Goal: Information Seeking & Learning: Find contact information

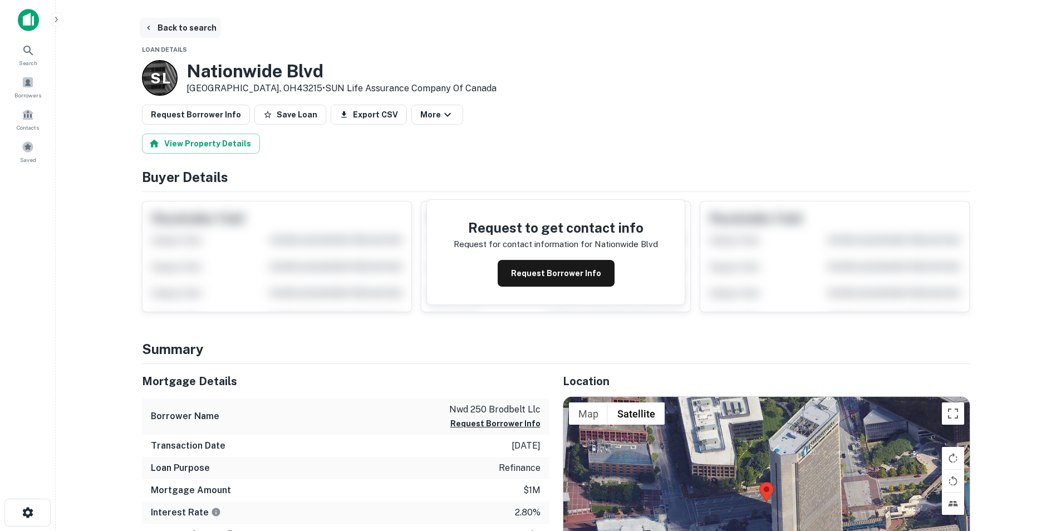
click at [184, 29] on button "Back to search" at bounding box center [180, 28] width 81 height 20
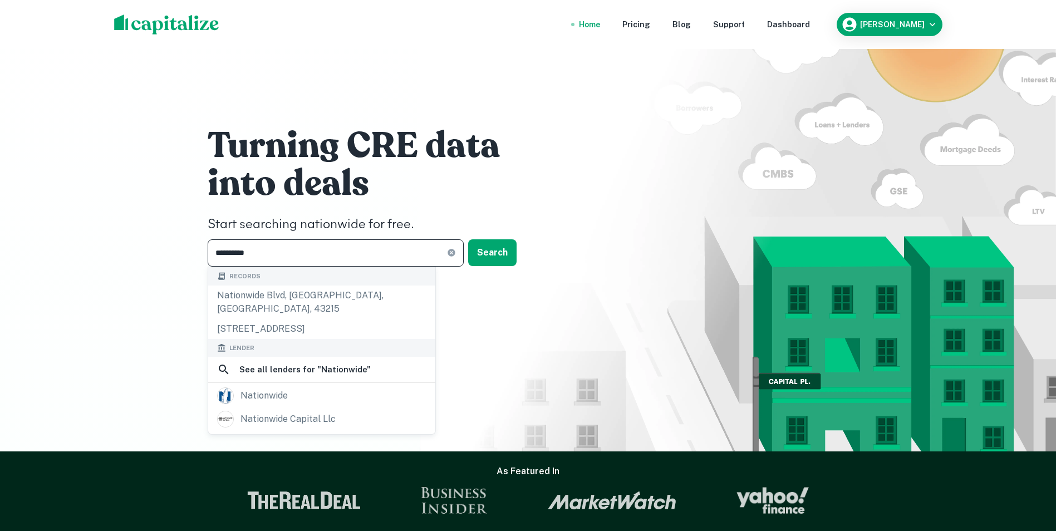
click at [392, 257] on input "**********" at bounding box center [327, 252] width 239 height 27
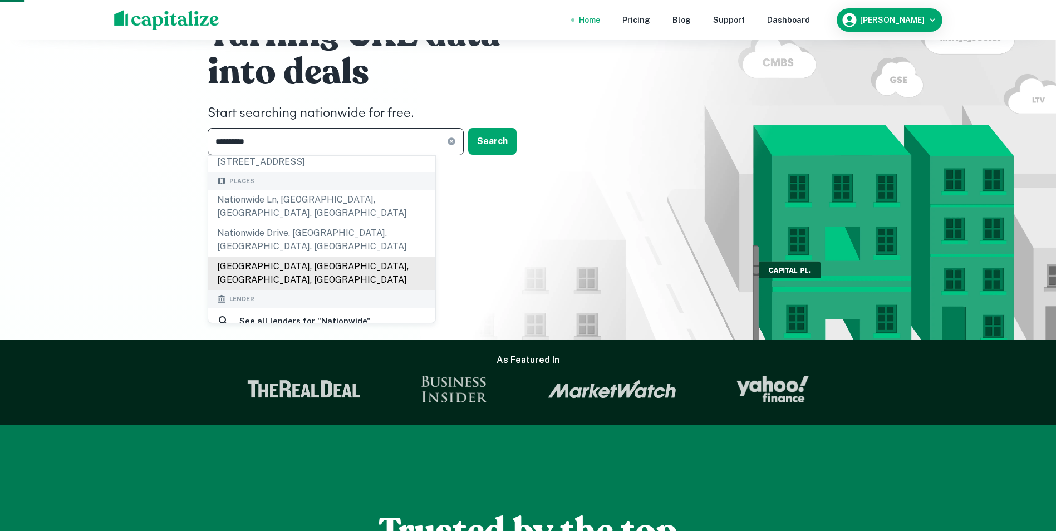
scroll to position [111, 0]
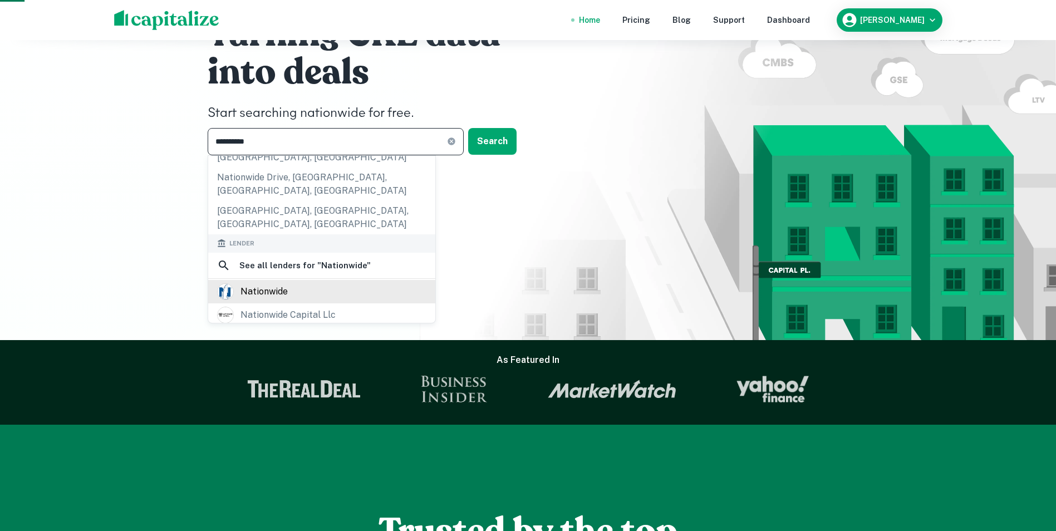
click at [296, 283] on div "nationwide" at bounding box center [321, 291] width 209 height 17
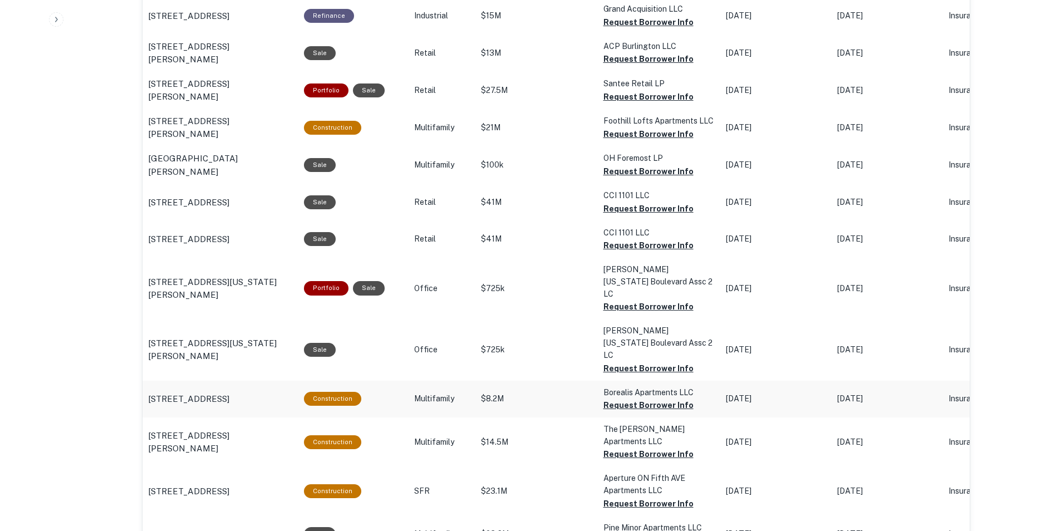
scroll to position [890, 0]
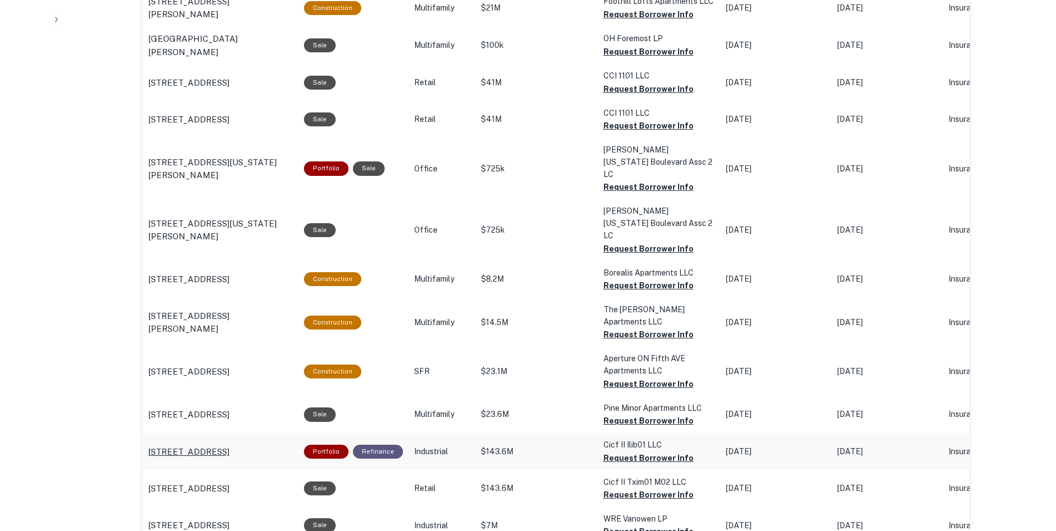
click at [229, 445] on p "[STREET_ADDRESS]" at bounding box center [188, 451] width 81 height 13
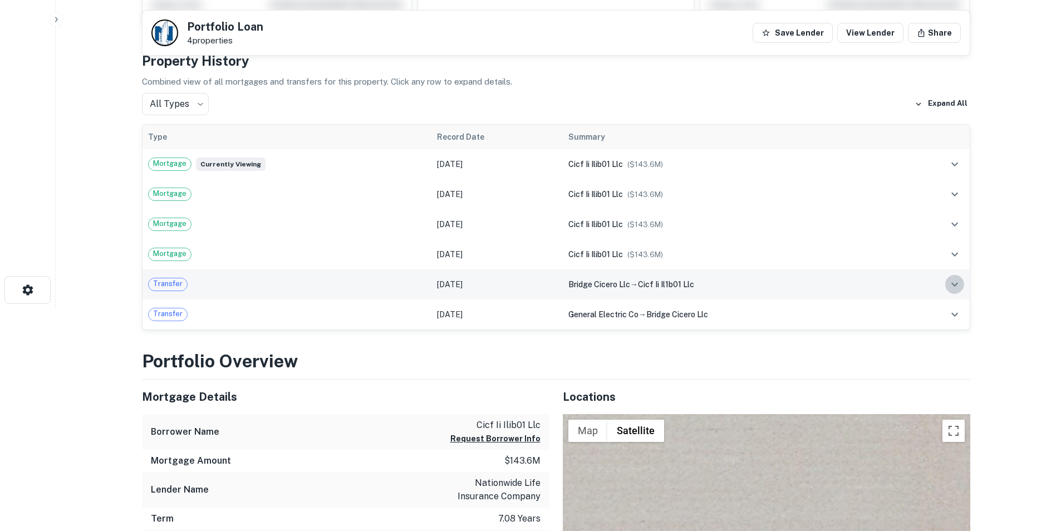
click at [955, 282] on icon "expand row" at bounding box center [954, 284] width 13 height 13
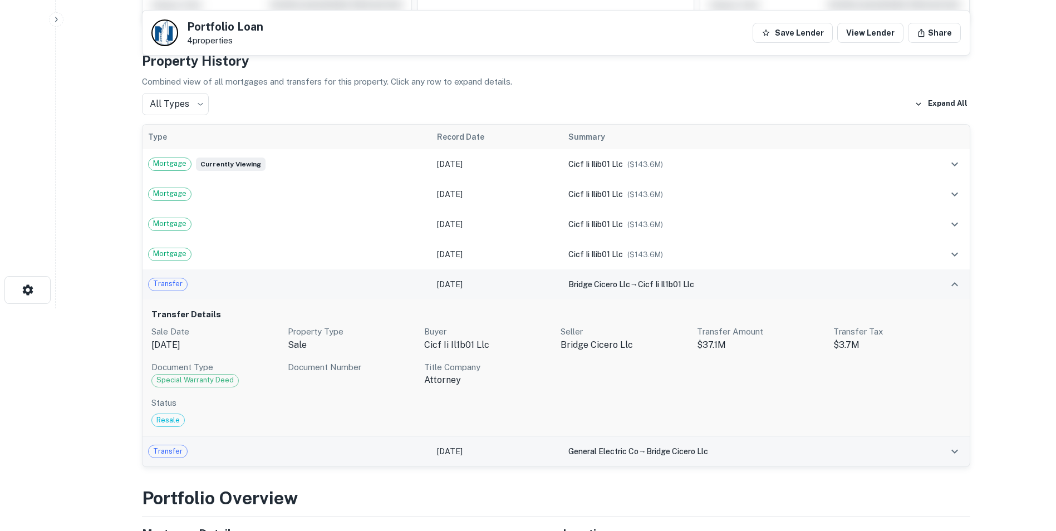
click at [164, 450] on span "Transfer" at bounding box center [168, 451] width 38 height 11
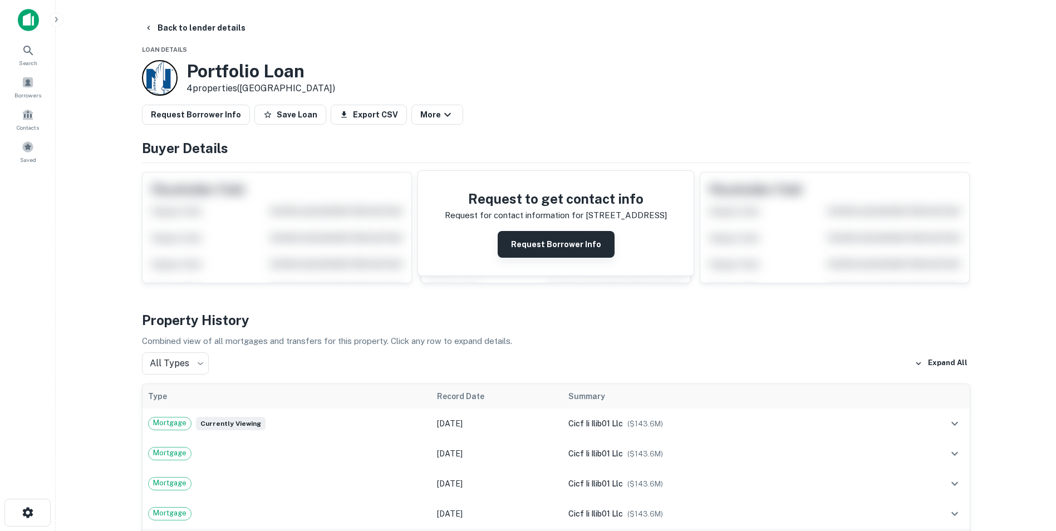
click at [561, 246] on button "Request Borrower Info" at bounding box center [555, 244] width 117 height 27
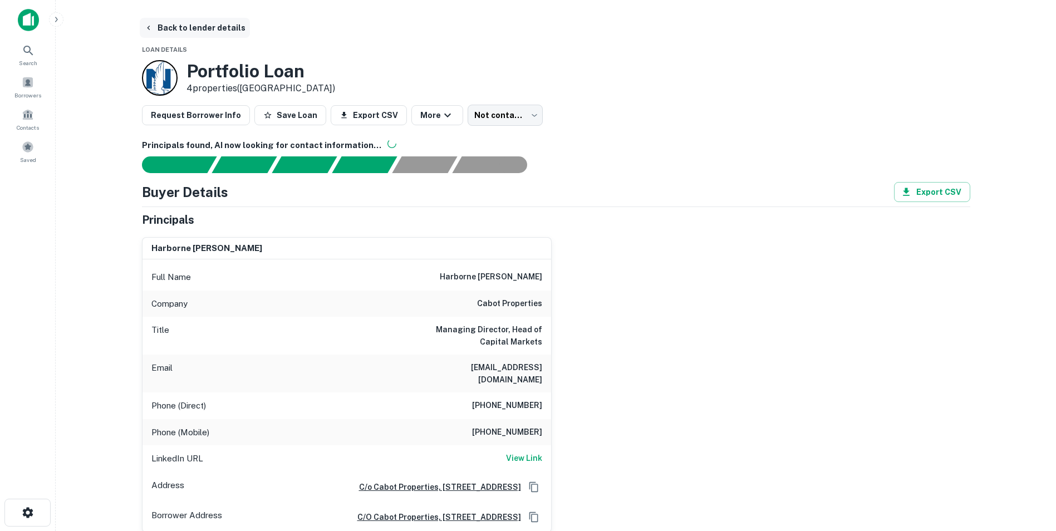
click at [195, 22] on button "Back to lender details" at bounding box center [195, 28] width 110 height 20
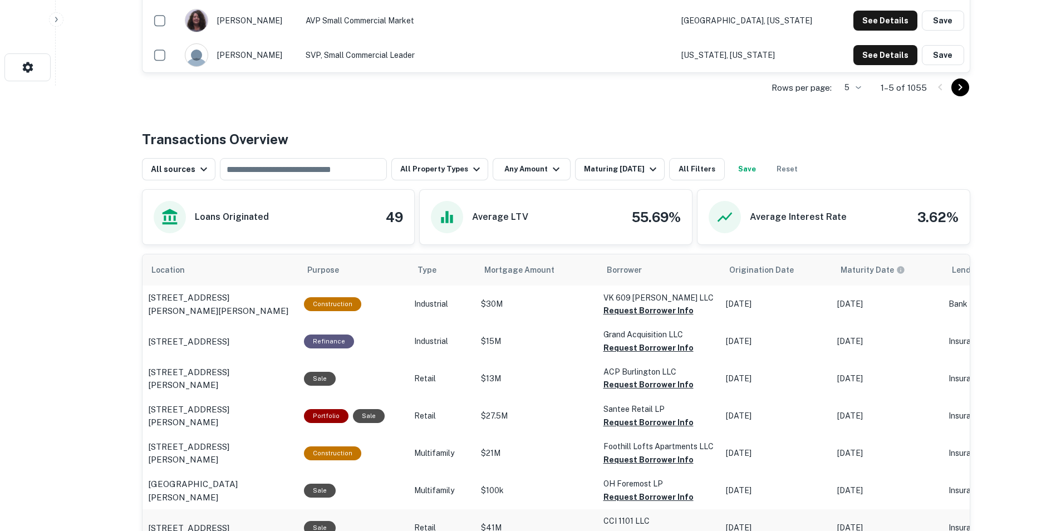
scroll to position [501, 0]
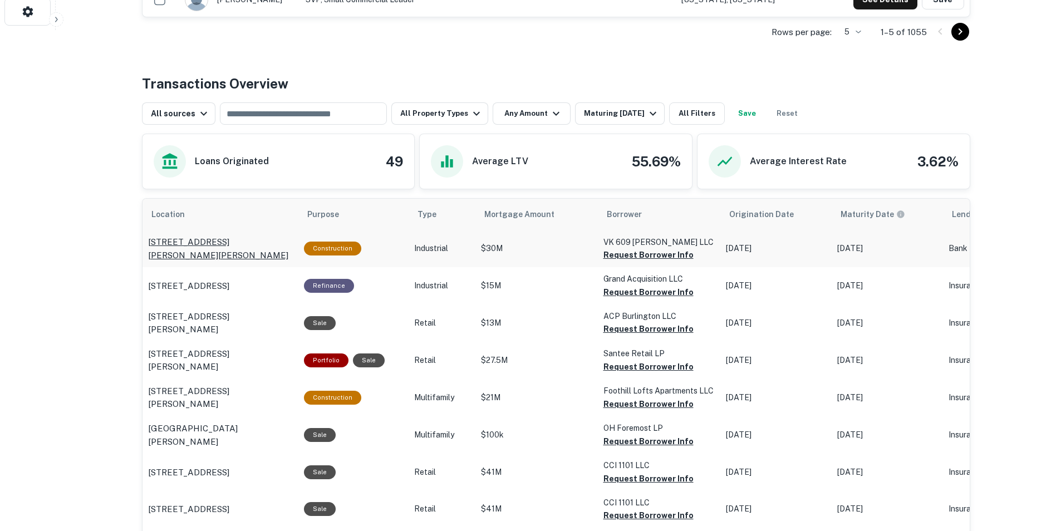
click at [234, 241] on p "1750 Wallace Ave Saint Charles, IL60174" at bounding box center [220, 248] width 145 height 26
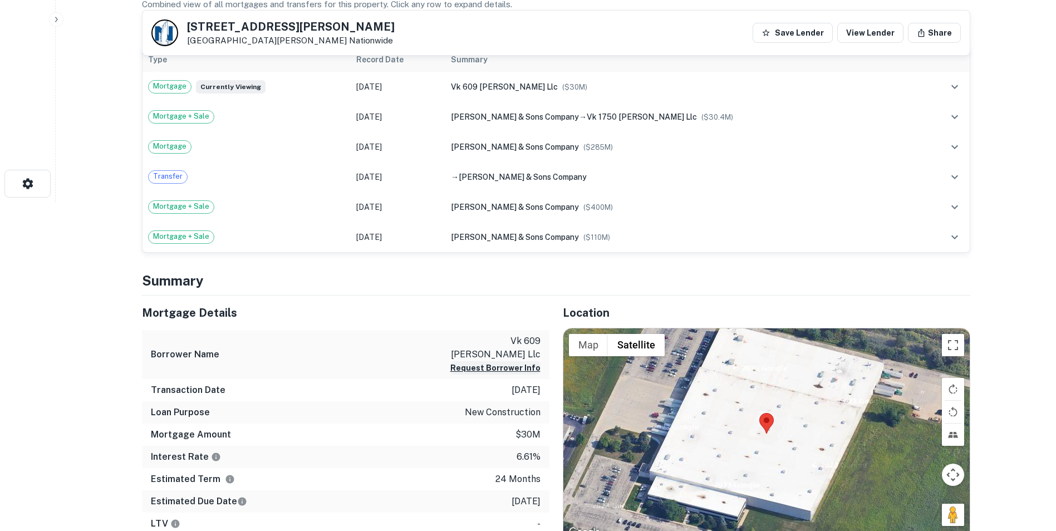
scroll to position [445, 0]
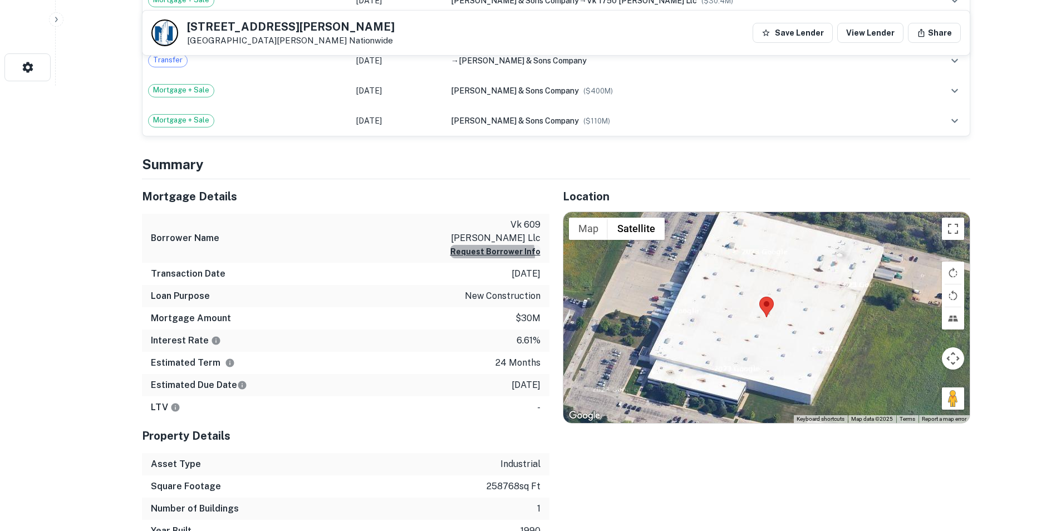
click at [495, 245] on button "Request Borrower Info" at bounding box center [495, 251] width 90 height 13
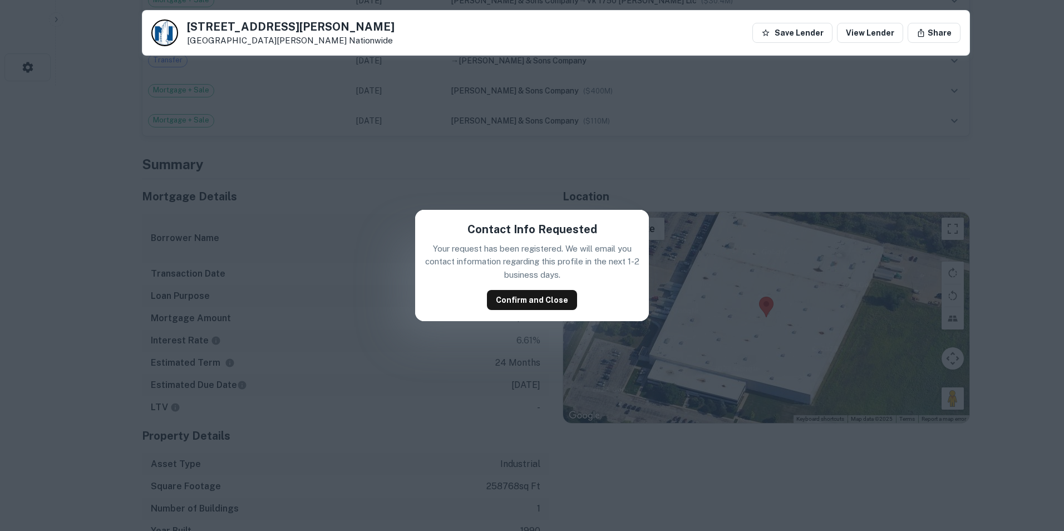
click at [534, 282] on div "Contact Info Requested Your request has been registered. We will email you cont…" at bounding box center [532, 265] width 234 height 111
click at [535, 294] on button "Confirm and Close" at bounding box center [532, 300] width 90 height 20
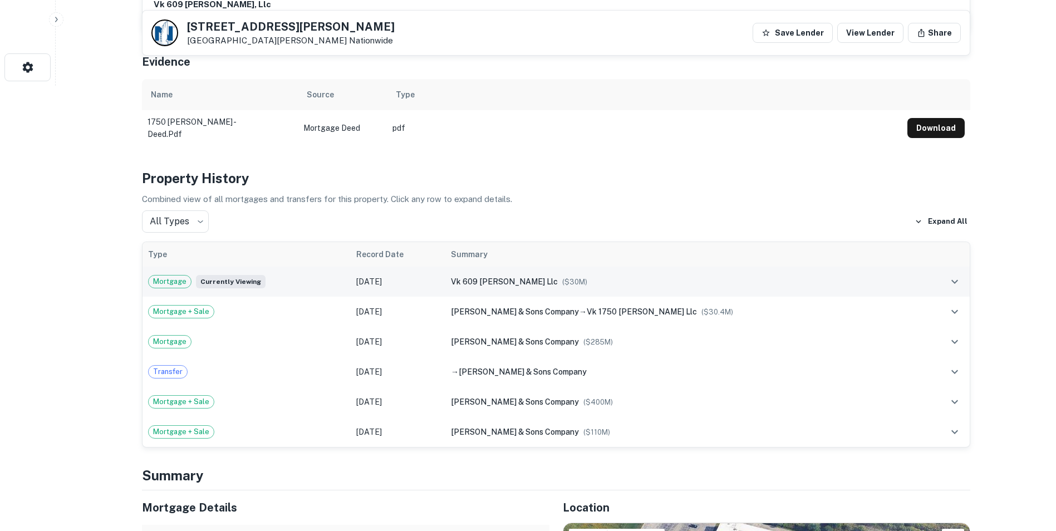
click at [954, 275] on icon "expand row" at bounding box center [954, 281] width 13 height 13
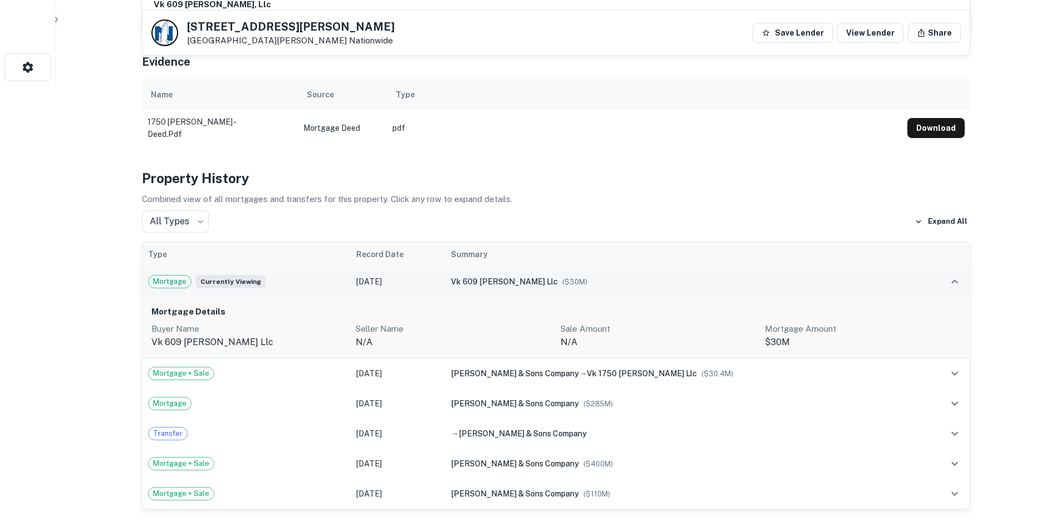
click at [954, 275] on icon "expand row" at bounding box center [954, 281] width 13 height 13
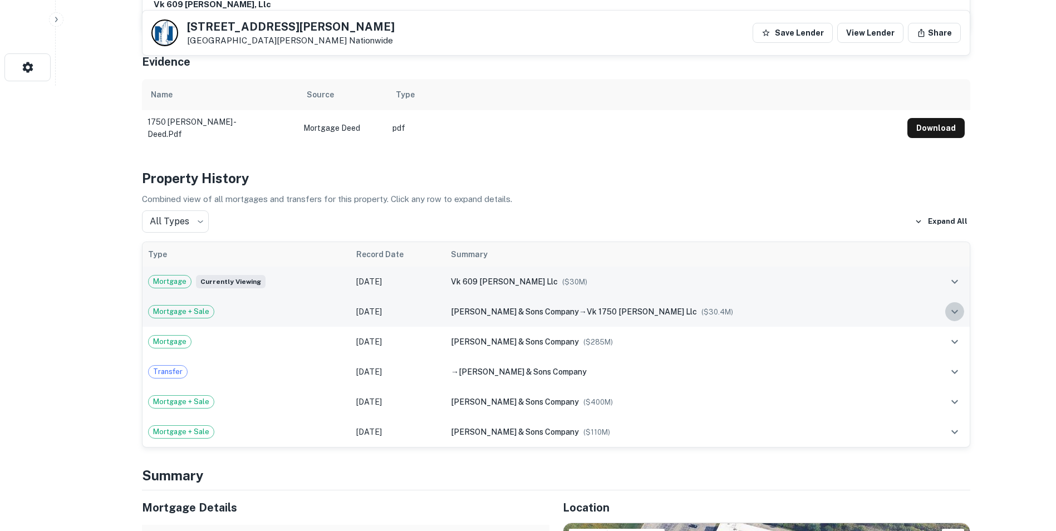
click at [955, 305] on icon "expand row" at bounding box center [954, 311] width 13 height 13
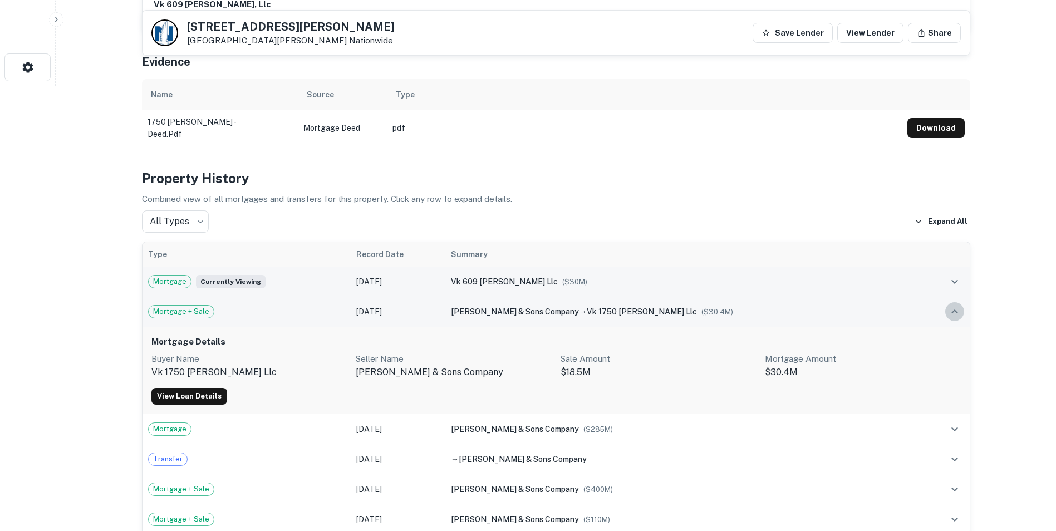
click at [955, 305] on icon "expand row" at bounding box center [954, 311] width 13 height 13
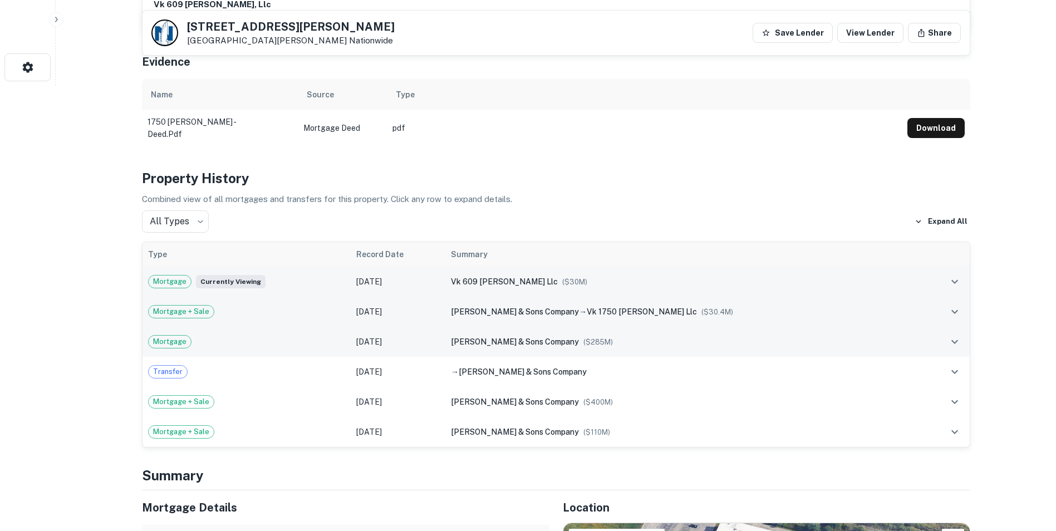
click at [959, 335] on icon "expand row" at bounding box center [954, 341] width 13 height 13
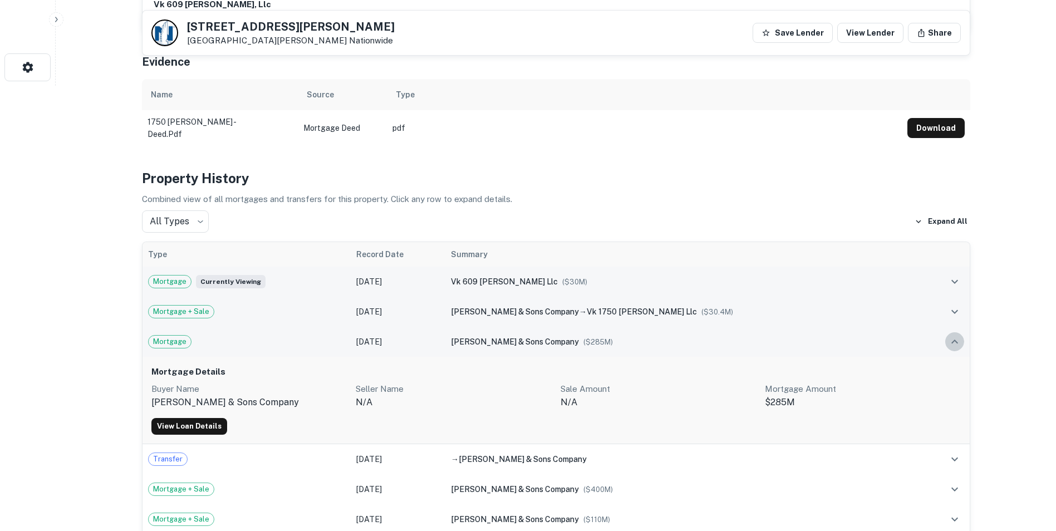
click at [959, 335] on icon "expand row" at bounding box center [954, 341] width 13 height 13
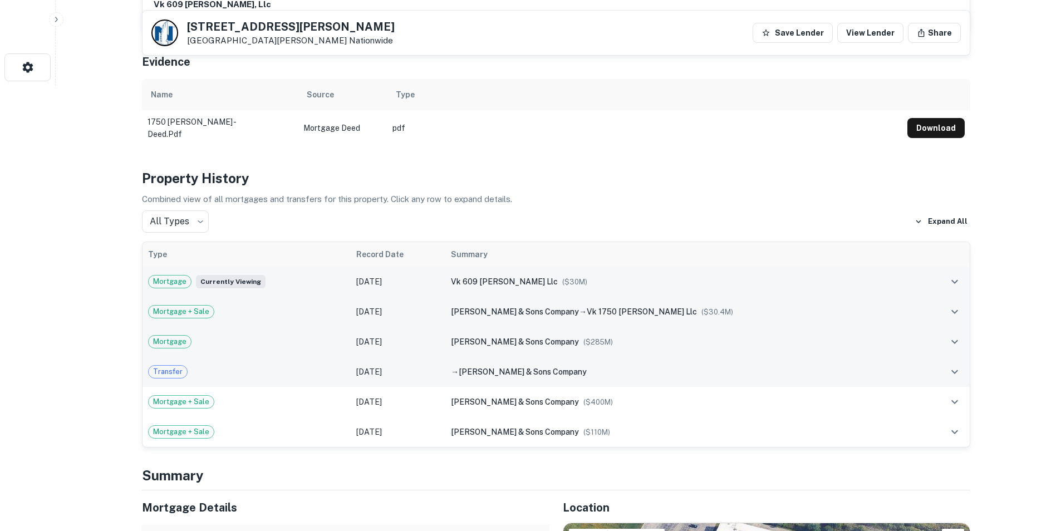
click at [959, 365] on icon "expand row" at bounding box center [954, 371] width 13 height 13
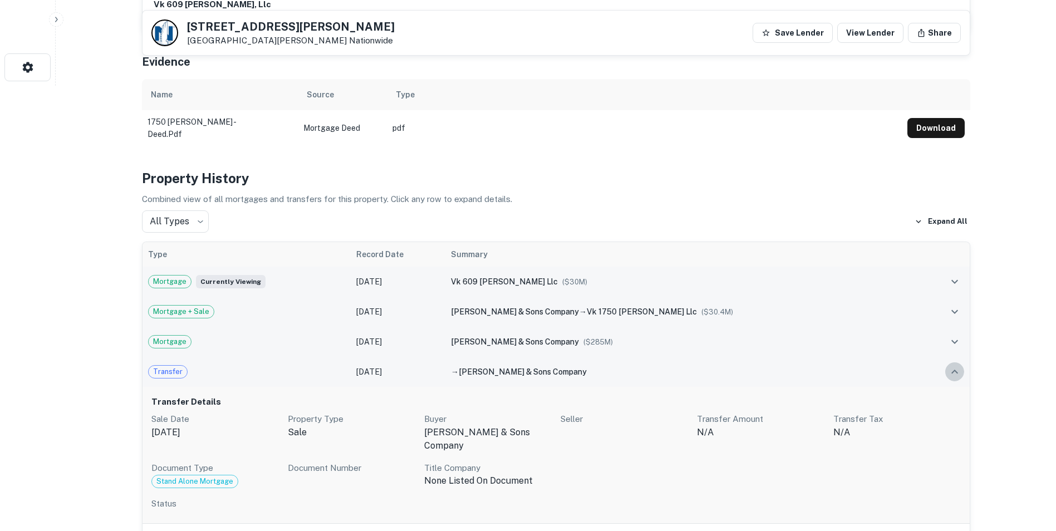
click at [959, 365] on icon "expand row" at bounding box center [954, 371] width 13 height 13
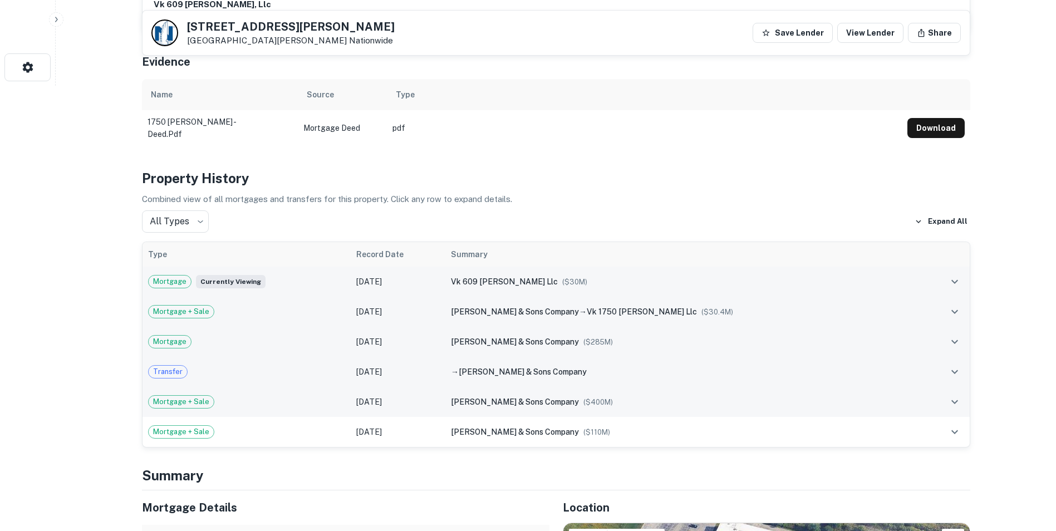
click at [963, 395] on td at bounding box center [944, 402] width 49 height 30
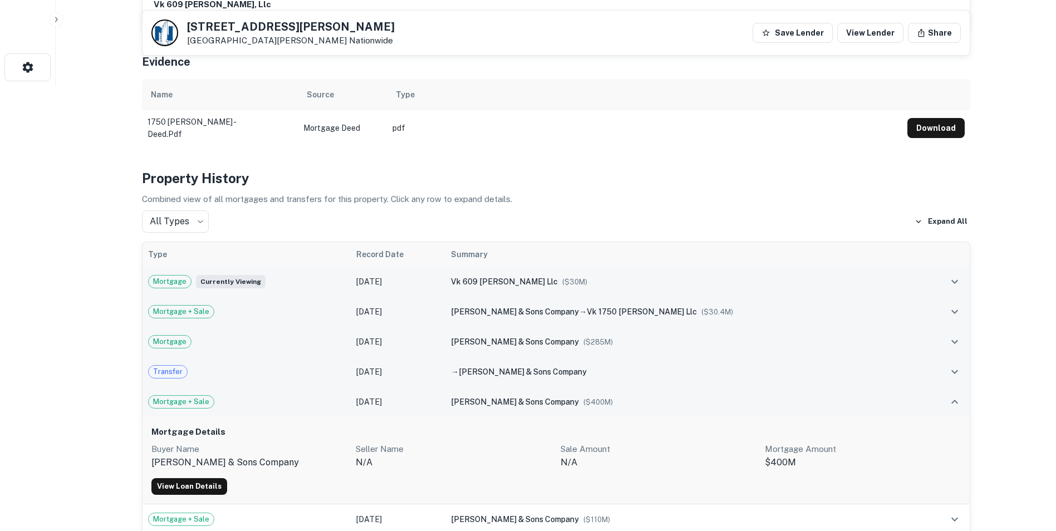
click at [963, 395] on td at bounding box center [944, 402] width 49 height 30
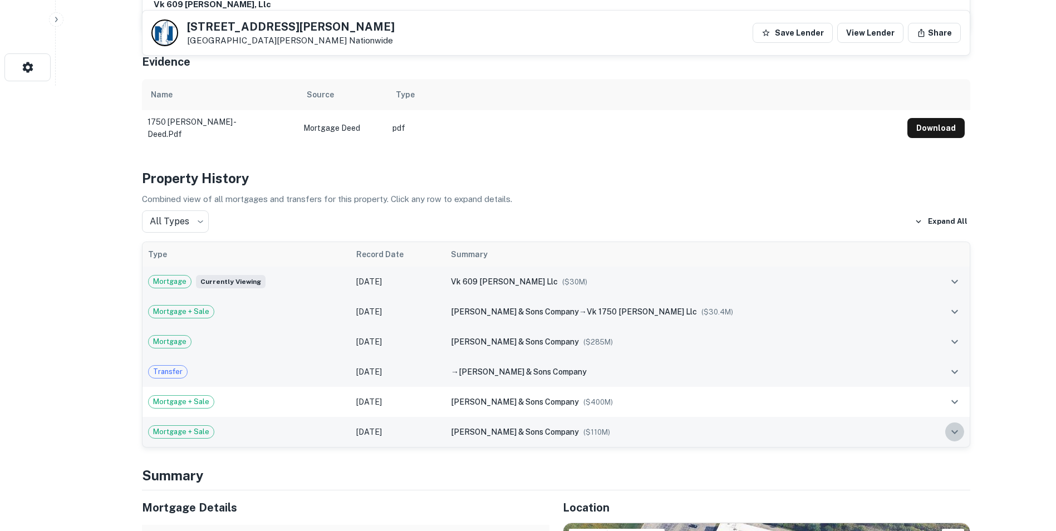
click at [959, 425] on icon "expand row" at bounding box center [954, 431] width 13 height 13
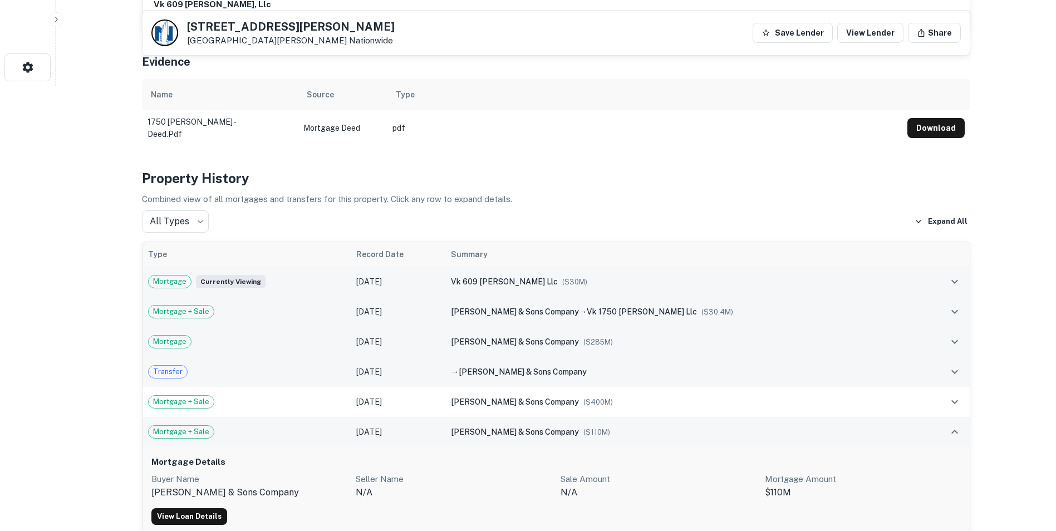
click at [959, 425] on icon "expand row" at bounding box center [954, 431] width 13 height 13
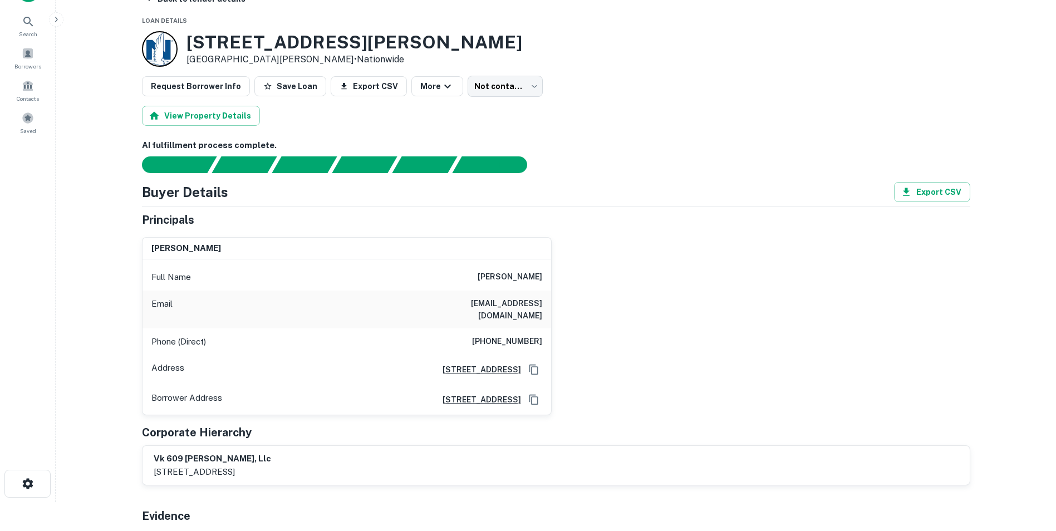
scroll to position [0, 0]
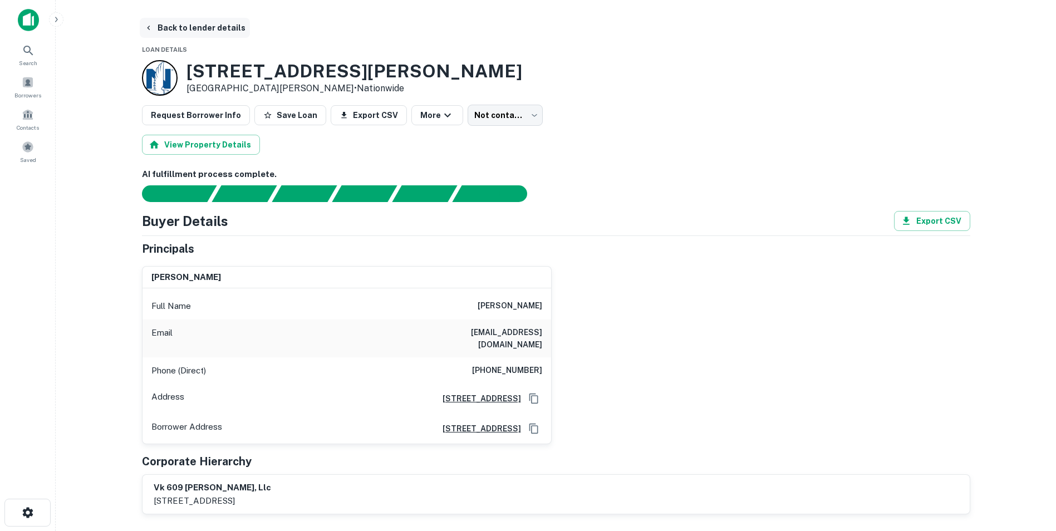
click at [173, 25] on button "Back to lender details" at bounding box center [195, 28] width 110 height 20
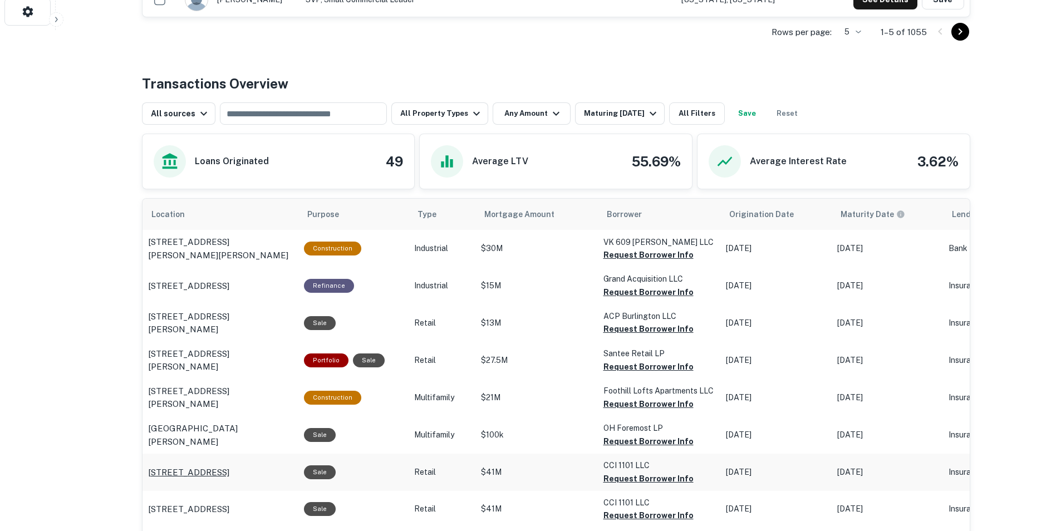
click at [227, 466] on p "[STREET_ADDRESS]" at bounding box center [188, 472] width 81 height 13
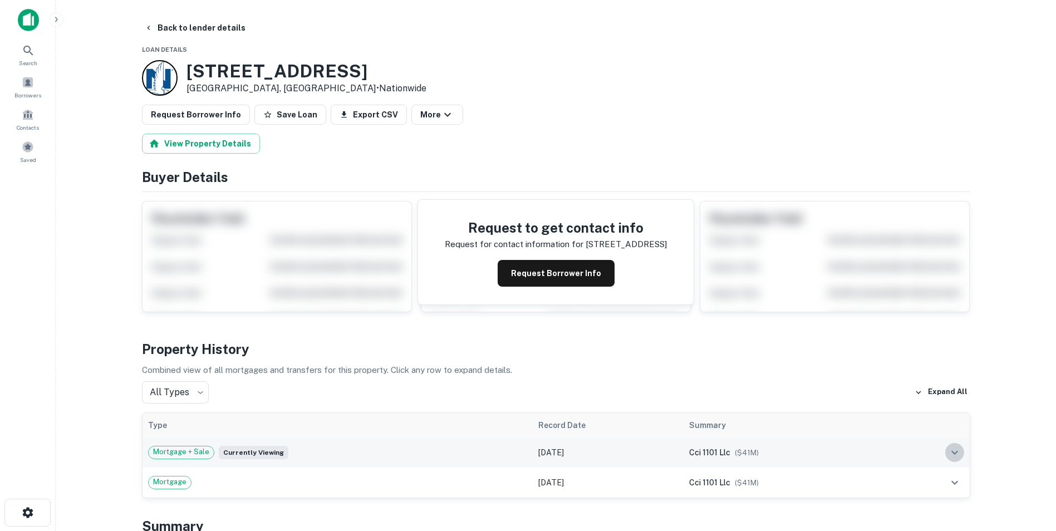
click at [961, 455] on button "expand row" at bounding box center [954, 452] width 19 height 19
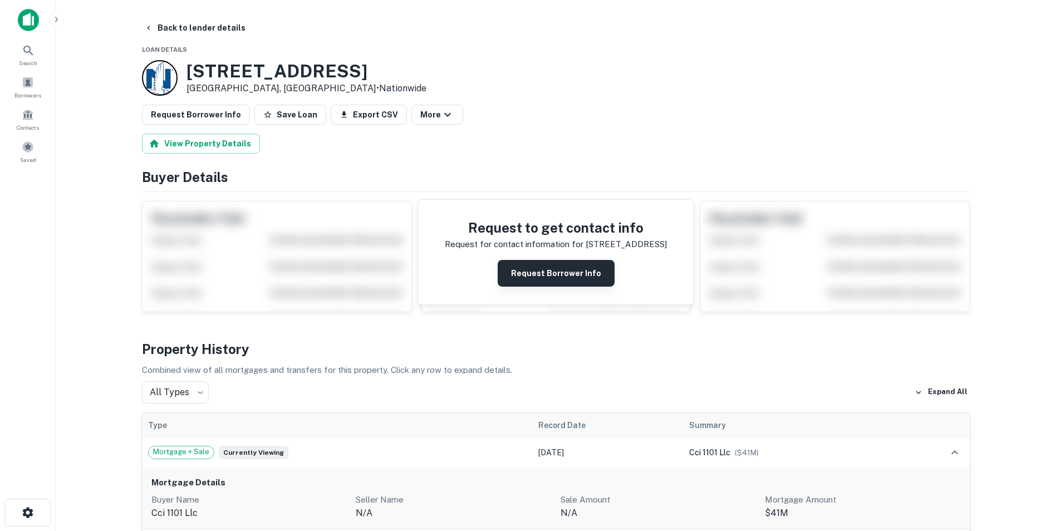
click at [556, 264] on button "Request Borrower Info" at bounding box center [555, 273] width 117 height 27
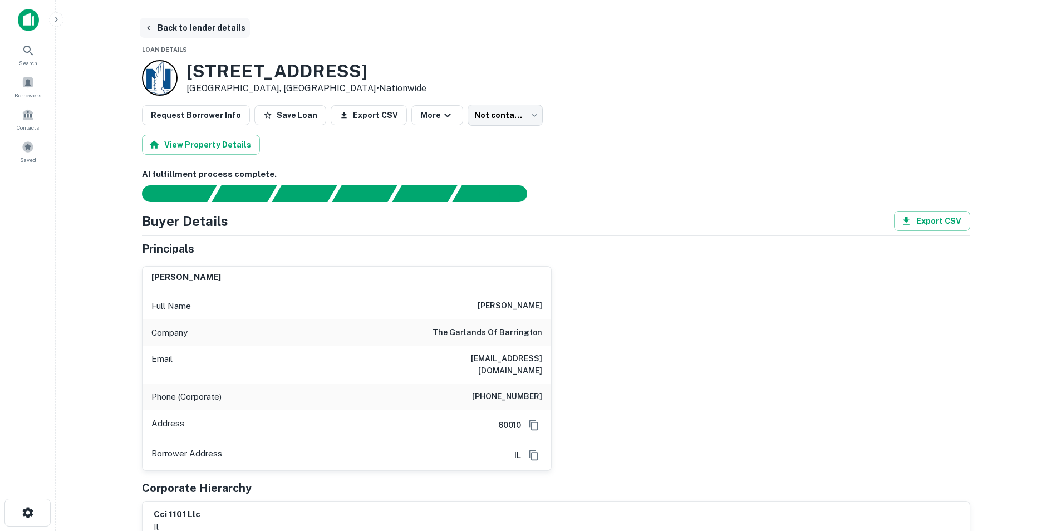
click at [181, 27] on button "Back to lender details" at bounding box center [195, 28] width 110 height 20
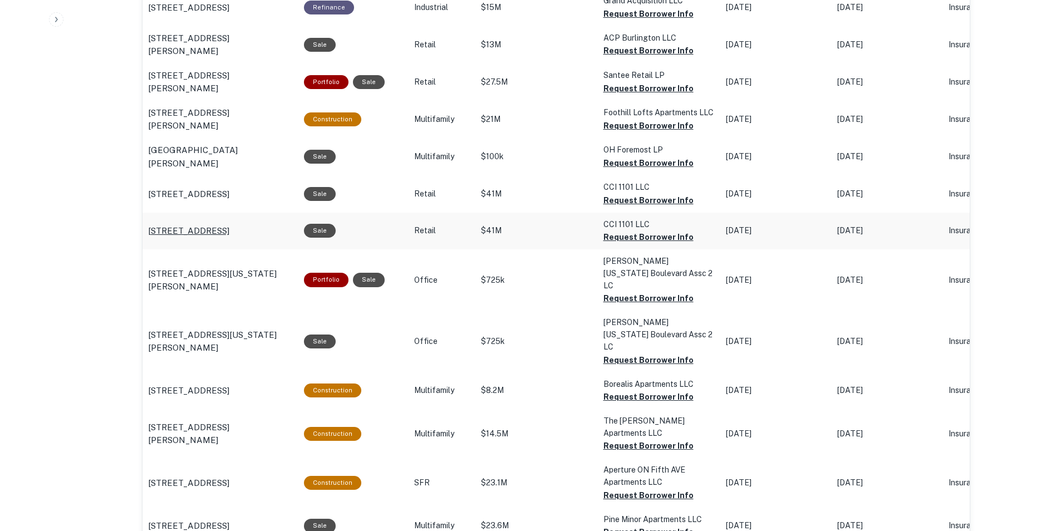
scroll to position [946, 0]
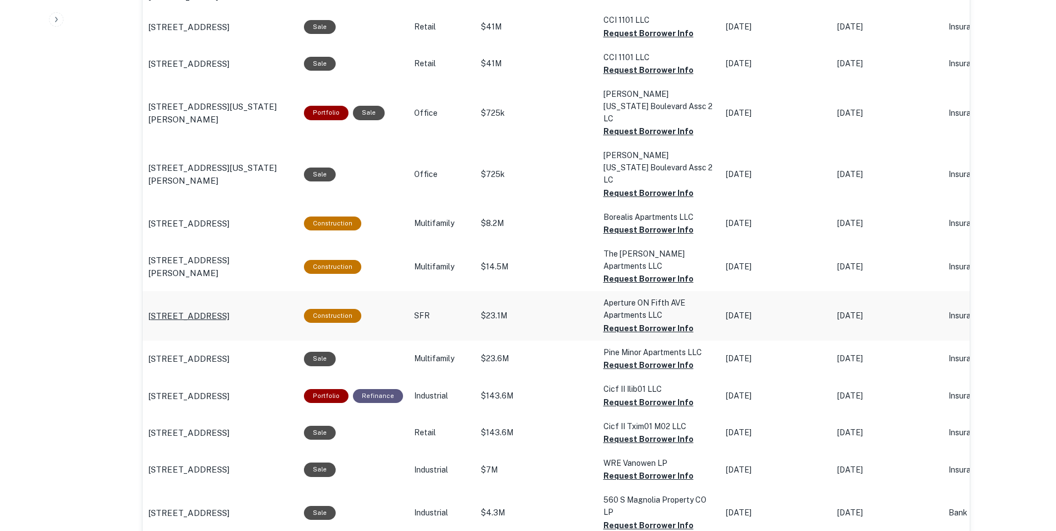
click at [223, 309] on p "206 5th Ave N Seattle, WA98109" at bounding box center [188, 315] width 81 height 13
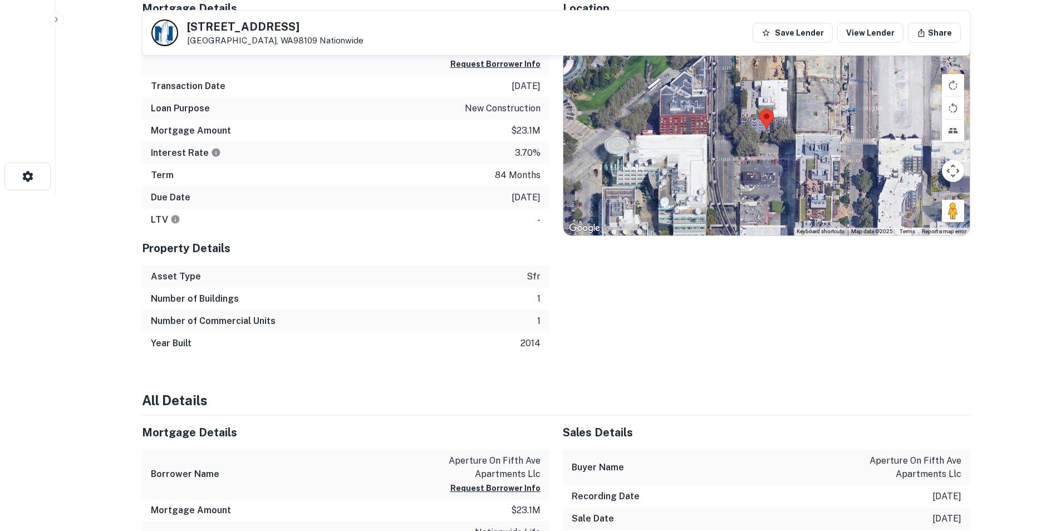
scroll to position [223, 0]
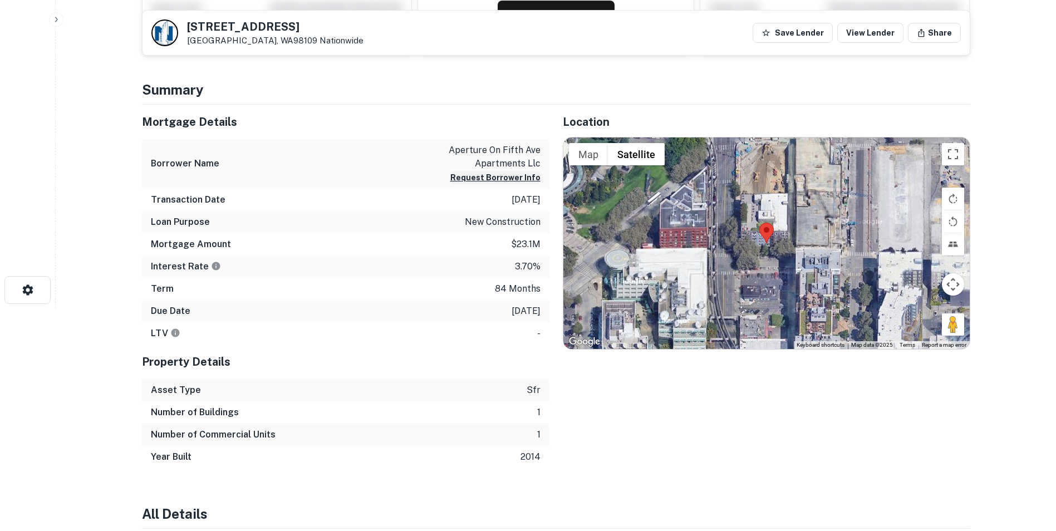
click at [526, 180] on button "Request Borrower Info" at bounding box center [495, 177] width 90 height 13
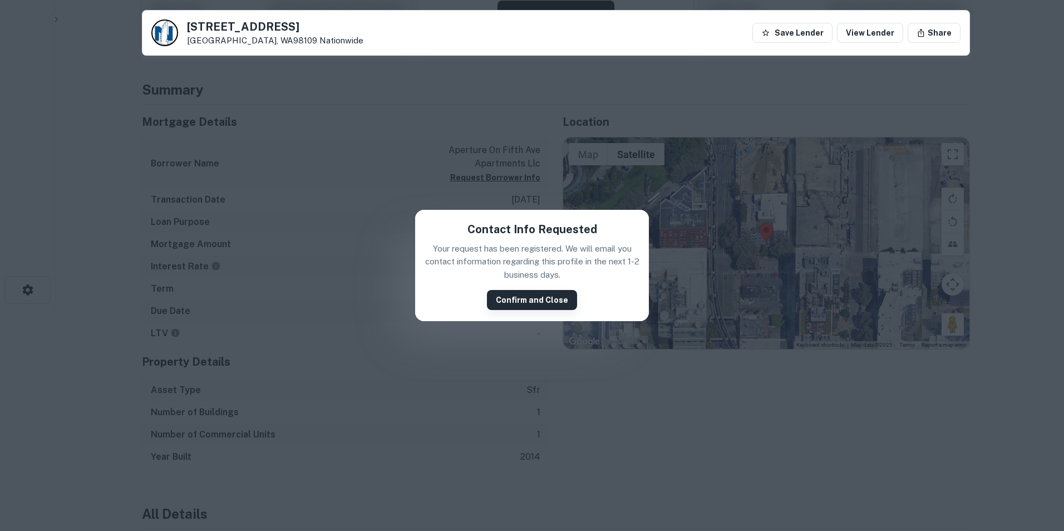
click at [551, 299] on button "Confirm and Close" at bounding box center [532, 300] width 90 height 20
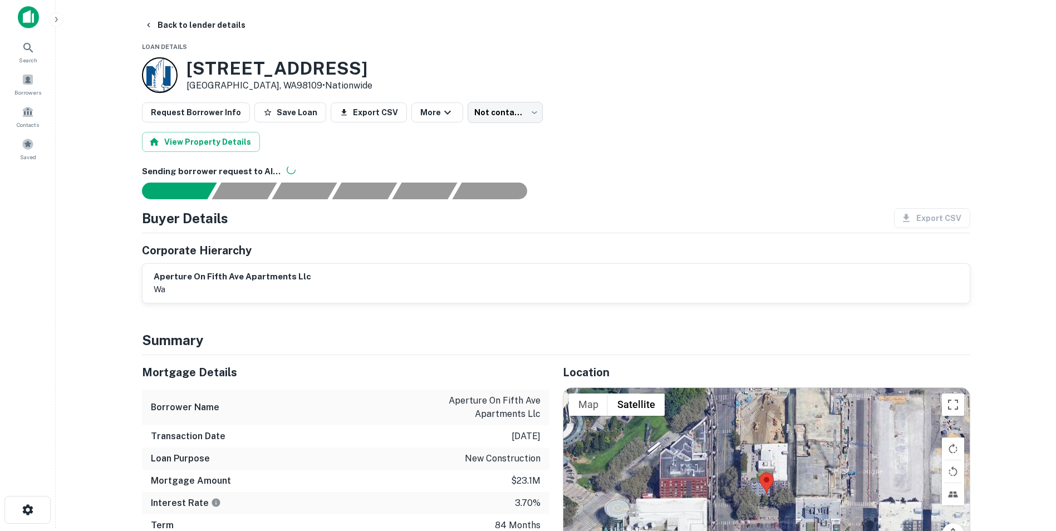
scroll to position [0, 0]
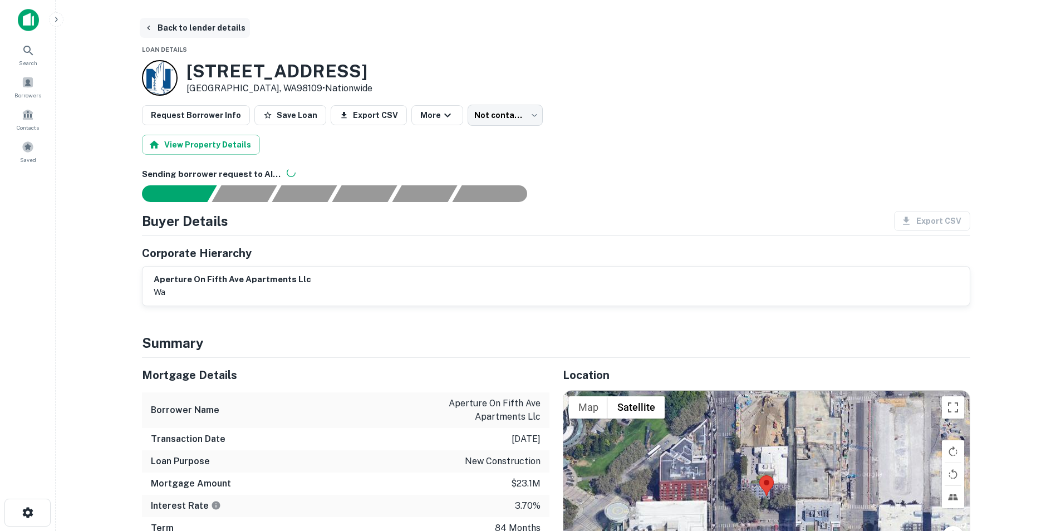
click at [179, 23] on button "Back to lender details" at bounding box center [195, 28] width 110 height 20
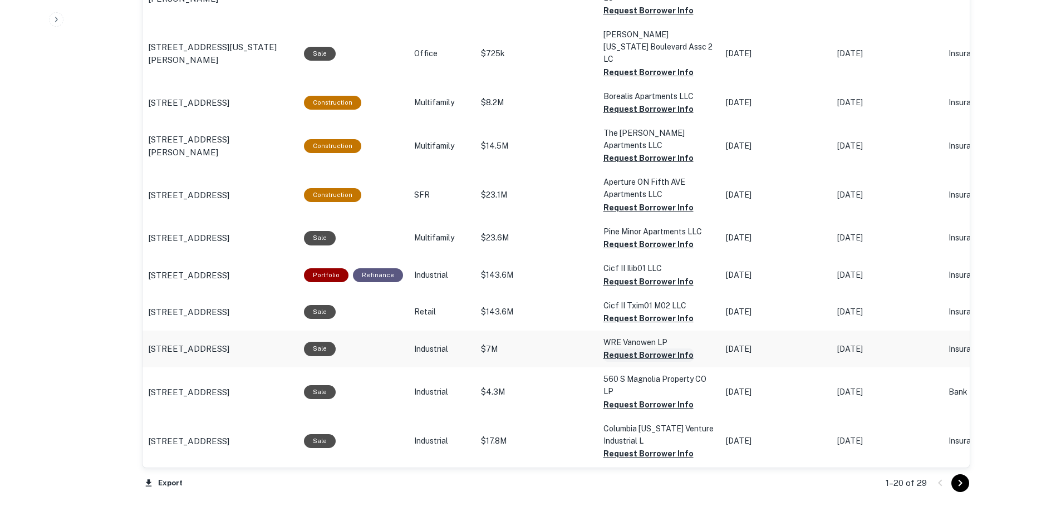
scroll to position [1141, 0]
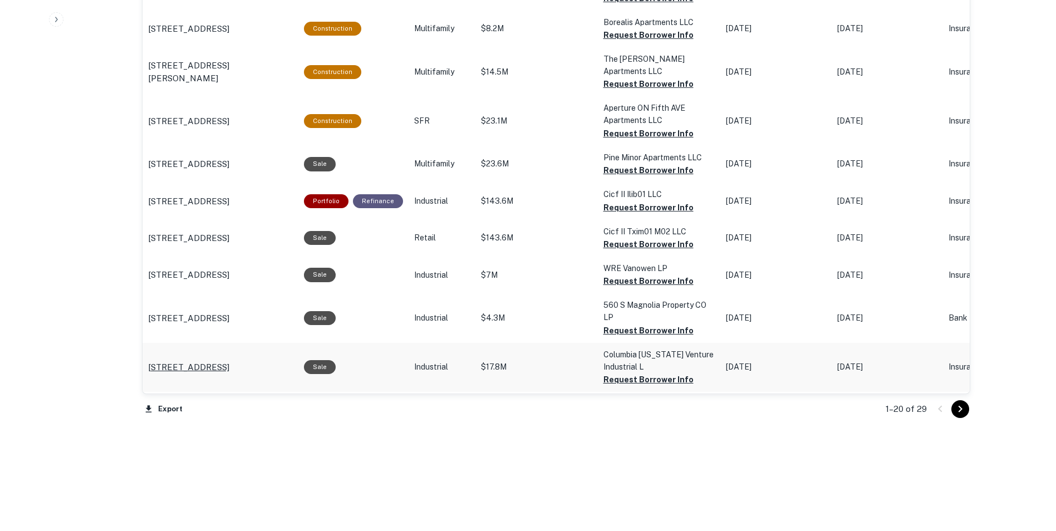
click at [211, 361] on p "11625 Venture Dr Jurupa Valley, CA91752" at bounding box center [188, 367] width 81 height 13
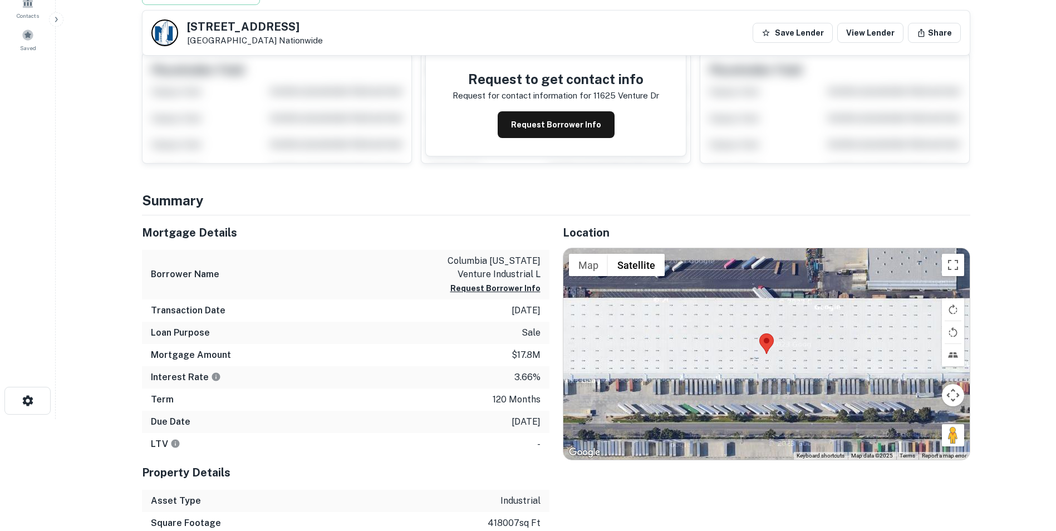
scroll to position [111, 0]
click at [552, 124] on button "Request Borrower Info" at bounding box center [555, 125] width 117 height 27
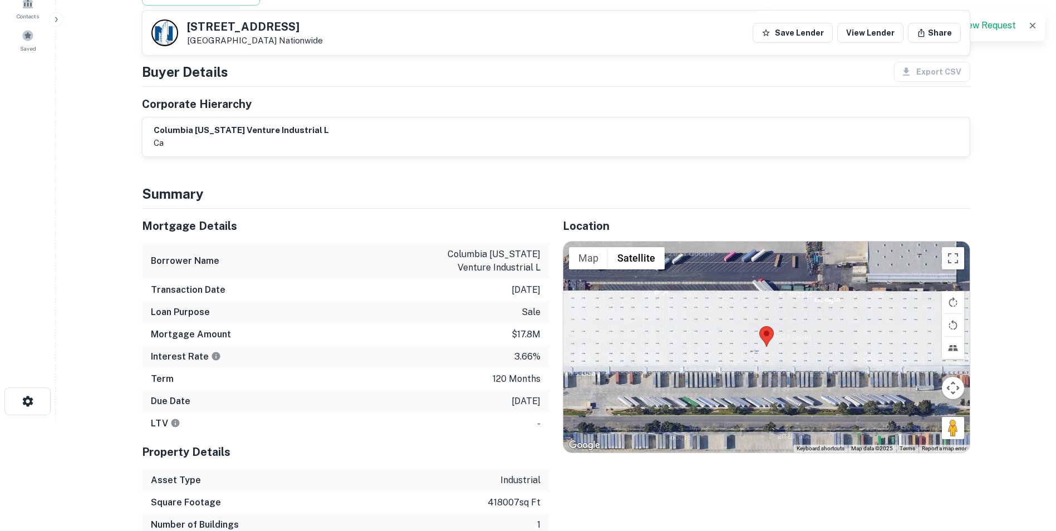
scroll to position [0, 0]
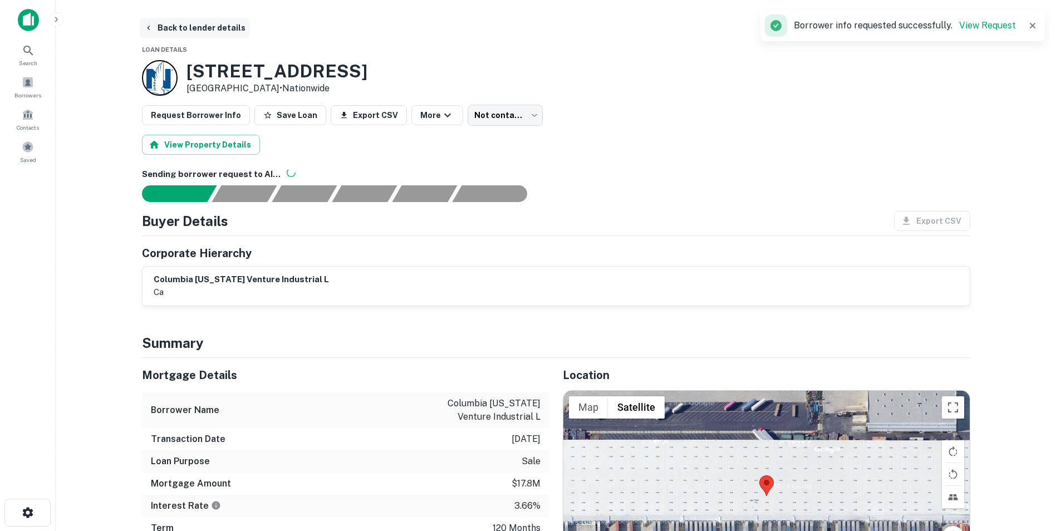
click at [185, 29] on button "Back to lender details" at bounding box center [195, 28] width 110 height 20
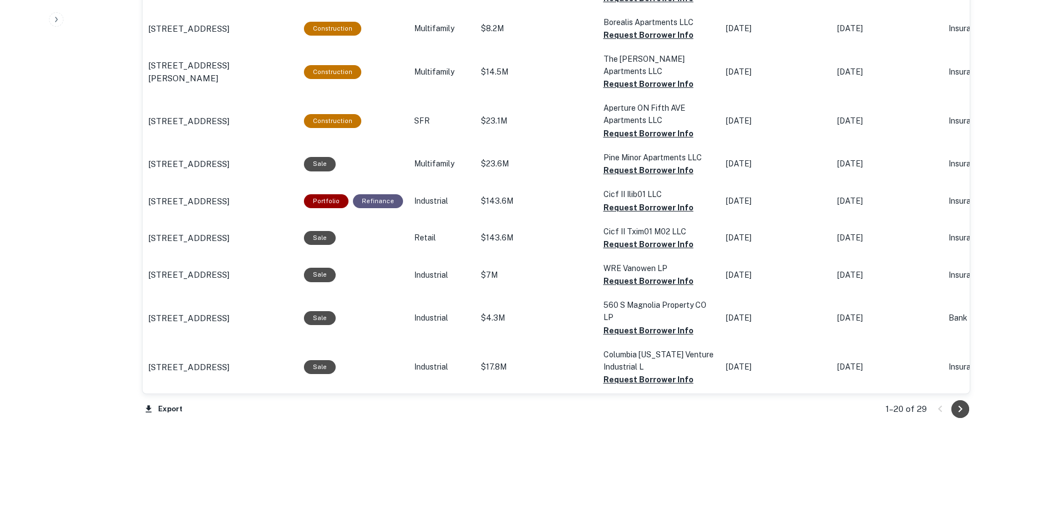
click at [961, 409] on icon "Go to next page" at bounding box center [960, 409] width 4 height 7
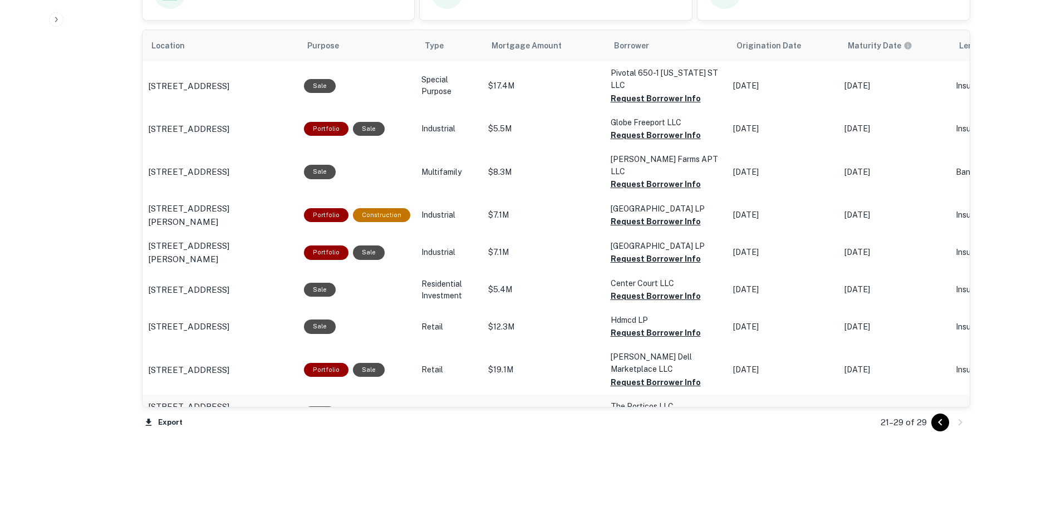
scroll to position [683, 0]
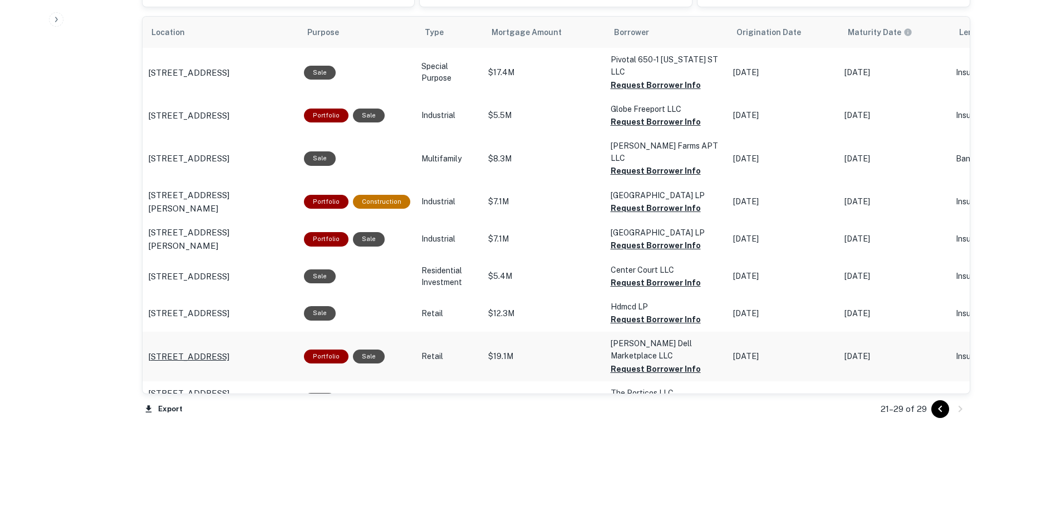
click at [203, 350] on p "408 Ne 81st St Vancouver, WA98665" at bounding box center [188, 356] width 81 height 13
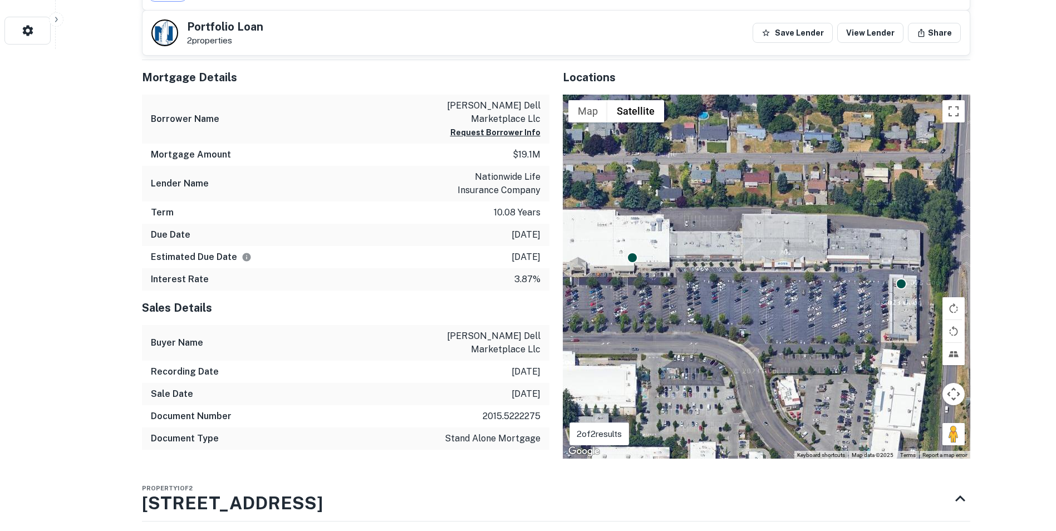
scroll to position [389, 0]
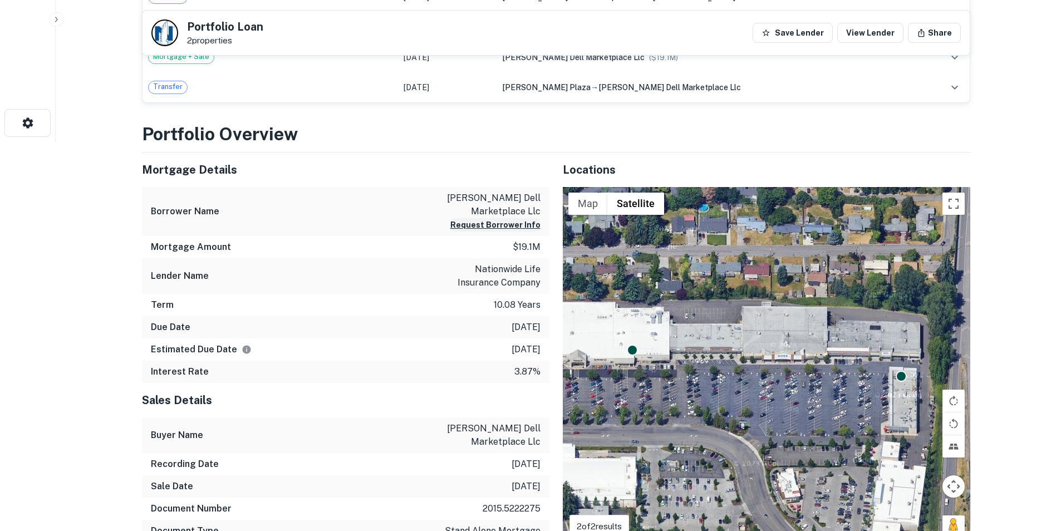
click at [507, 222] on button "Request Borrower Info" at bounding box center [495, 224] width 90 height 13
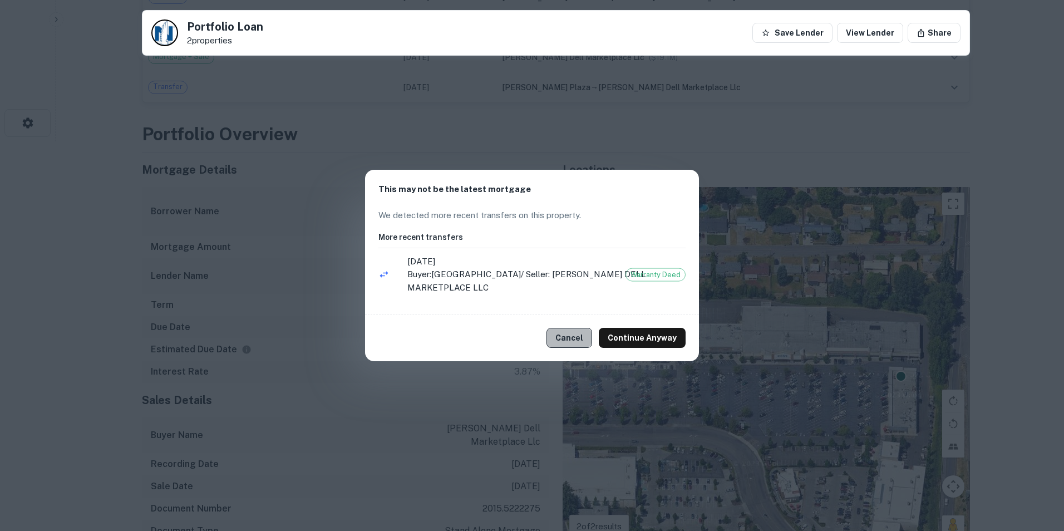
click at [576, 335] on button "Cancel" at bounding box center [569, 338] width 46 height 20
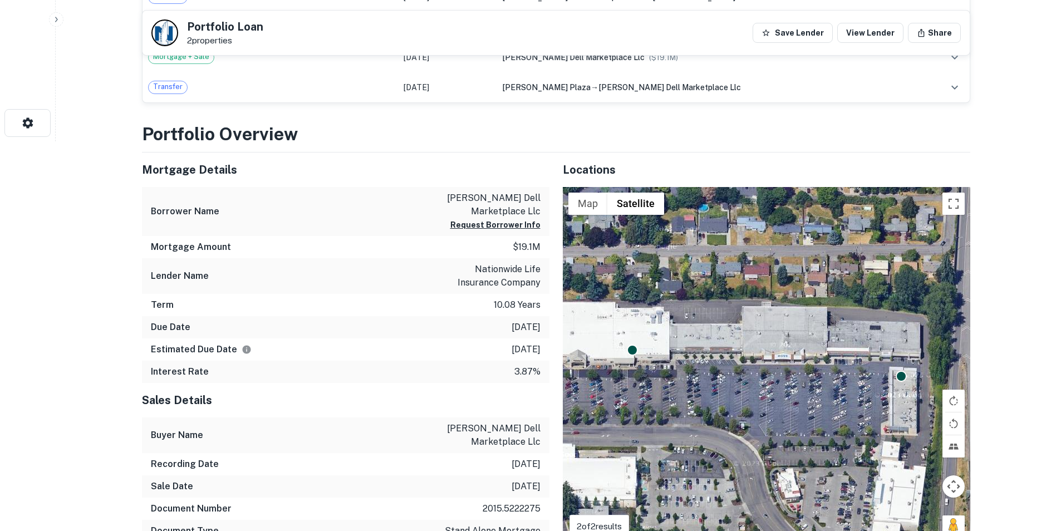
scroll to position [167, 0]
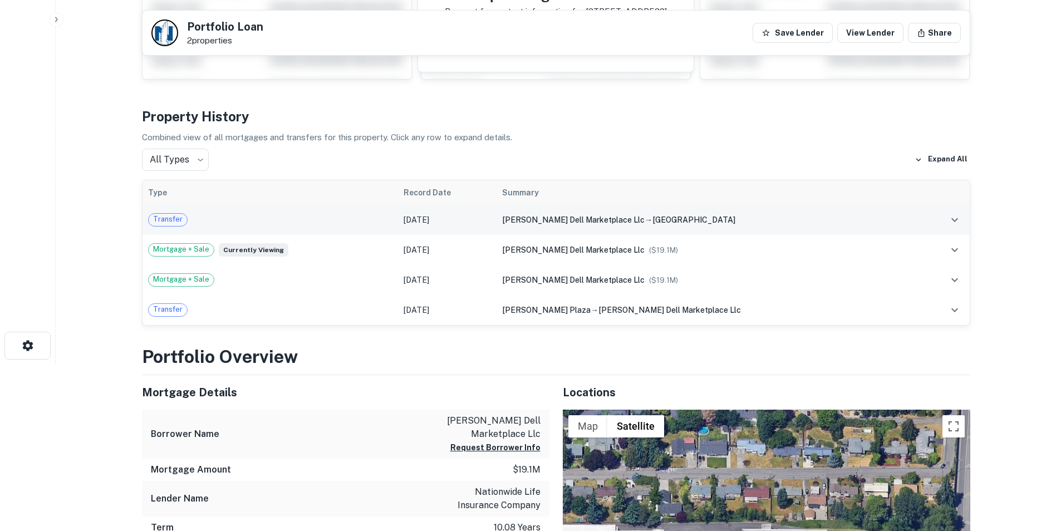
click at [957, 215] on icon "expand row" at bounding box center [954, 219] width 13 height 13
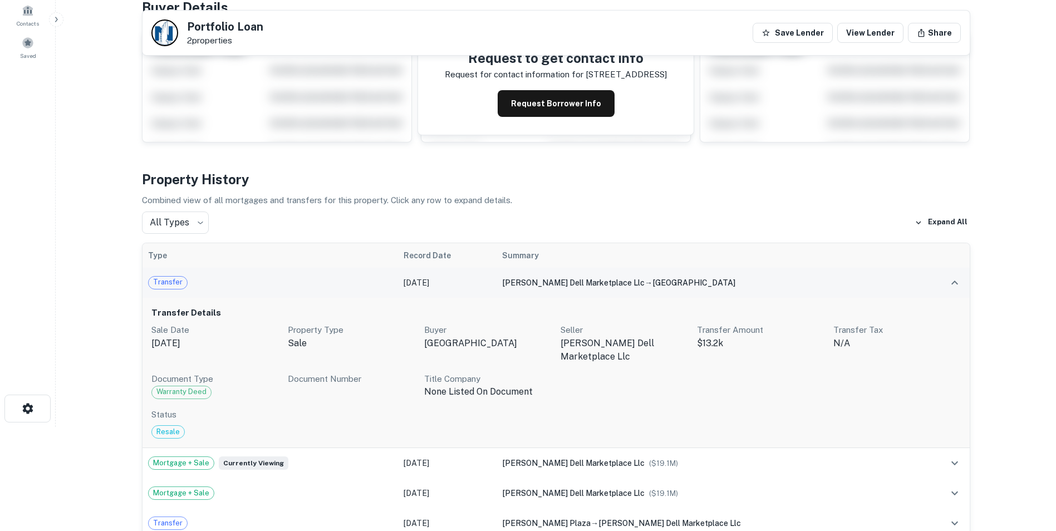
scroll to position [0, 0]
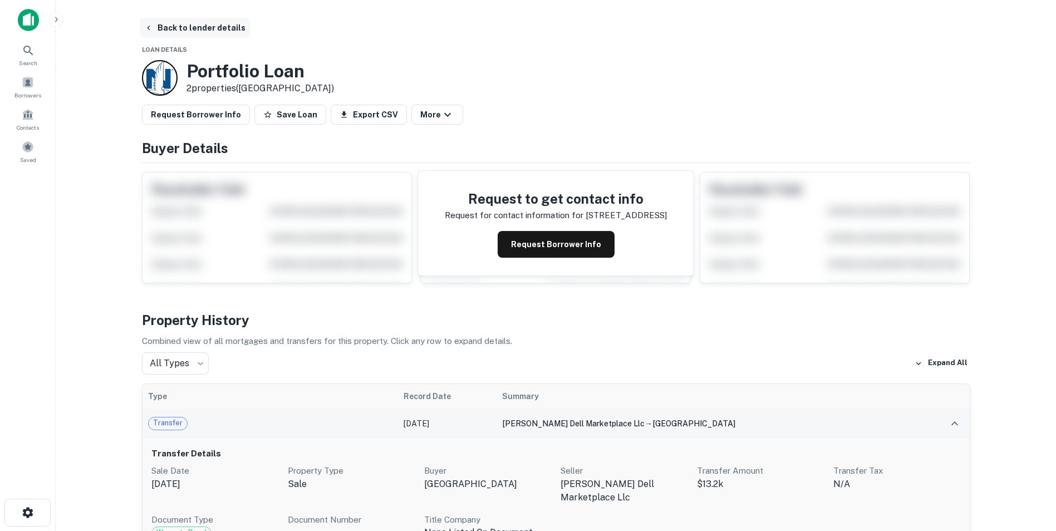
click at [181, 24] on button "Back to lender details" at bounding box center [195, 28] width 110 height 20
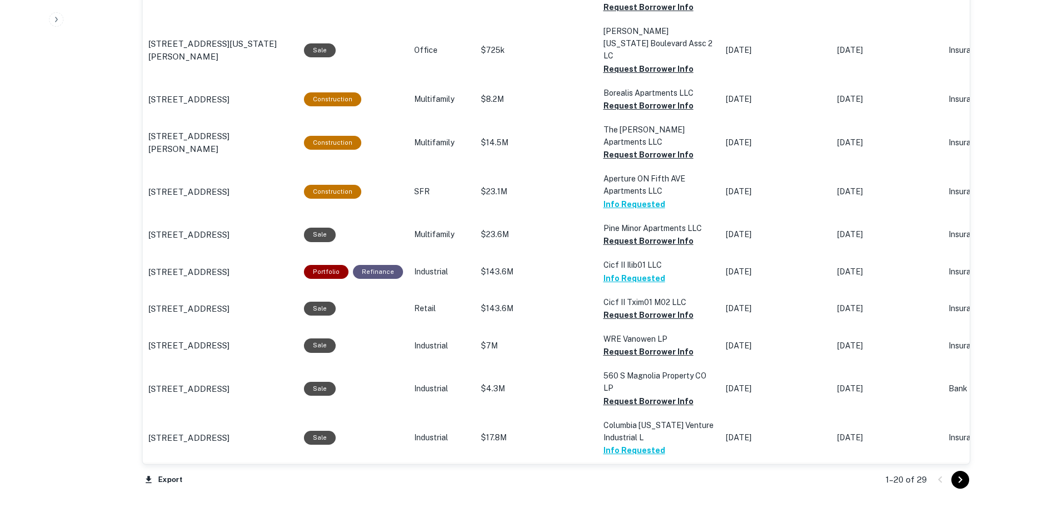
scroll to position [1072, 0]
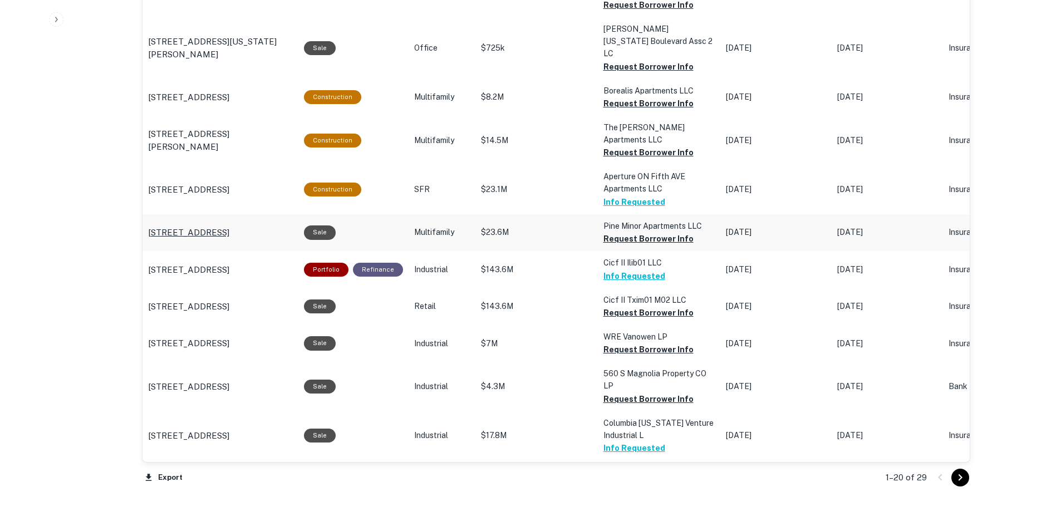
click at [229, 226] on p "1525 Minor Ave Seattle, WA98101" at bounding box center [188, 232] width 81 height 13
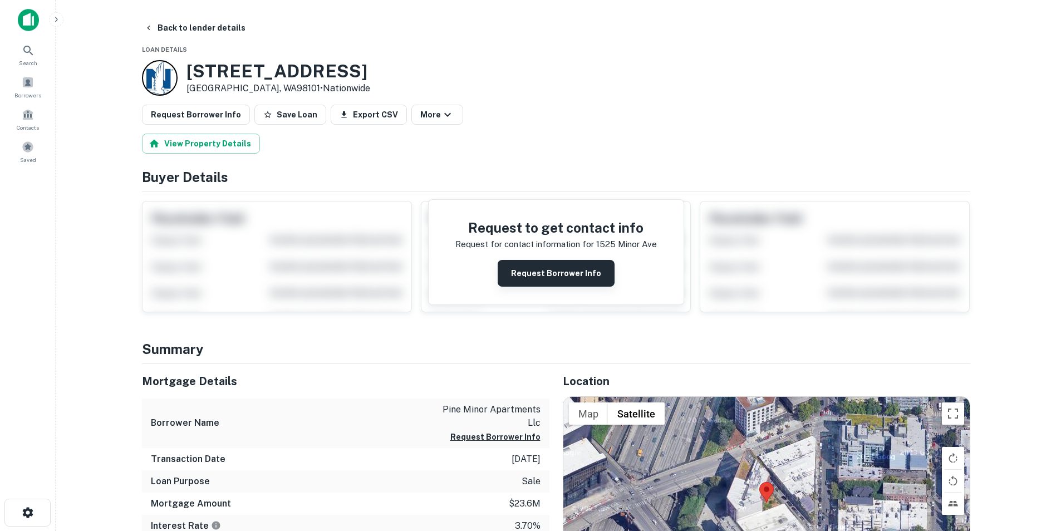
click at [563, 274] on button "Request Borrower Info" at bounding box center [555, 273] width 117 height 27
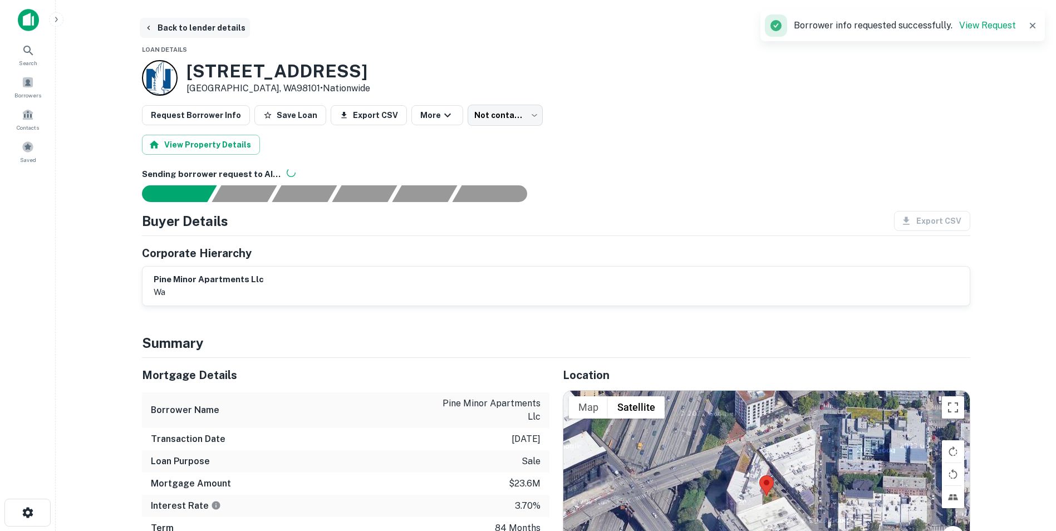
click at [172, 22] on button "Back to lender details" at bounding box center [195, 28] width 110 height 20
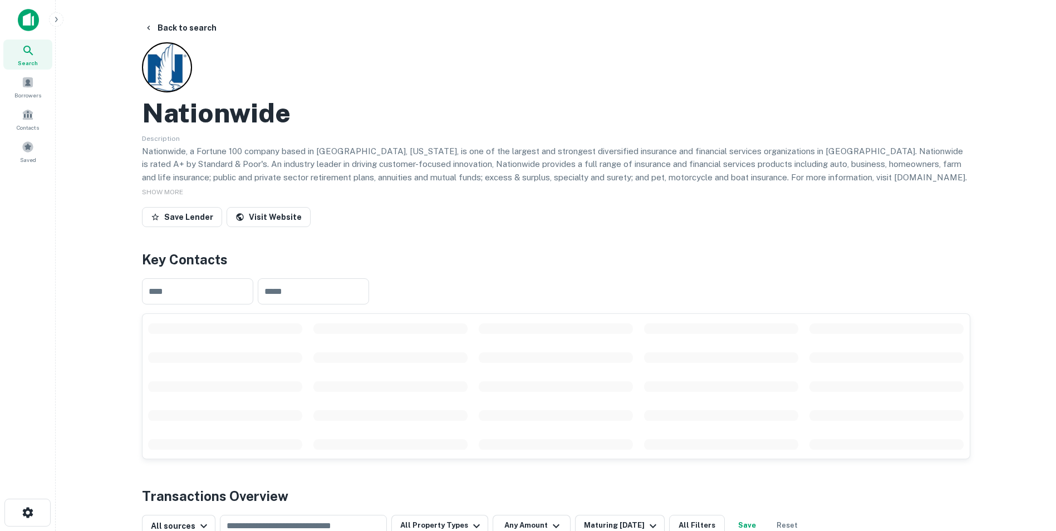
click at [32, 52] on icon at bounding box center [28, 50] width 13 height 13
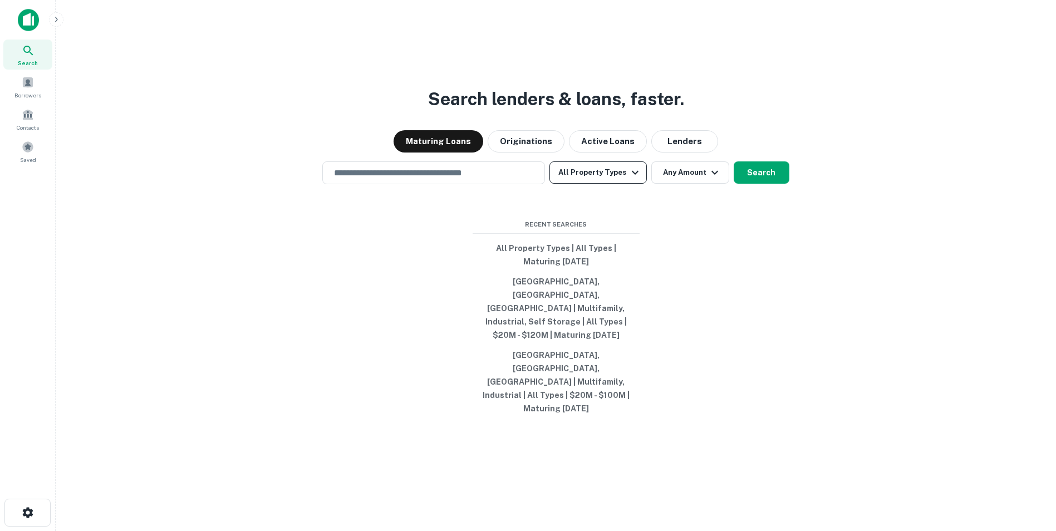
click at [628, 179] on icon "button" at bounding box center [634, 172] width 13 height 13
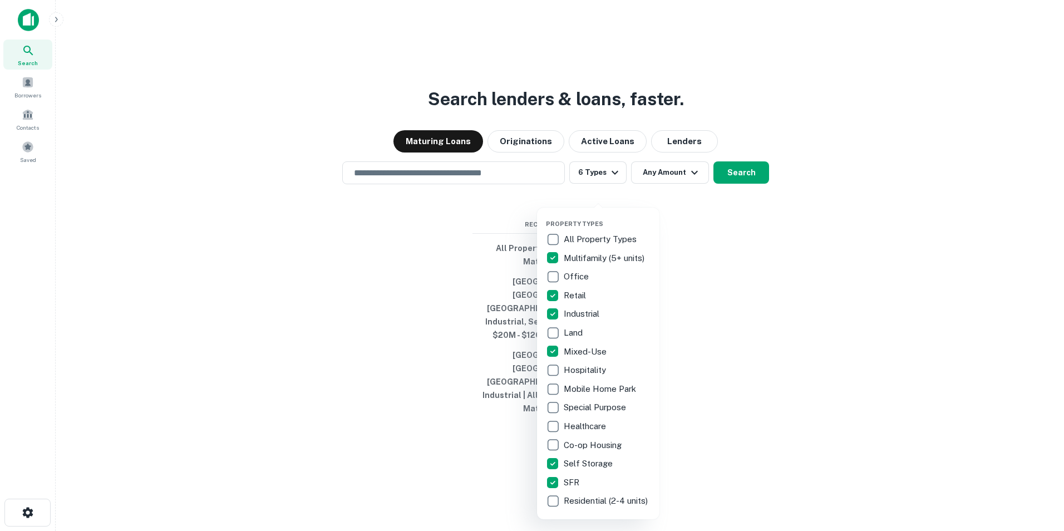
click at [698, 216] on div at bounding box center [532, 265] width 1064 height 531
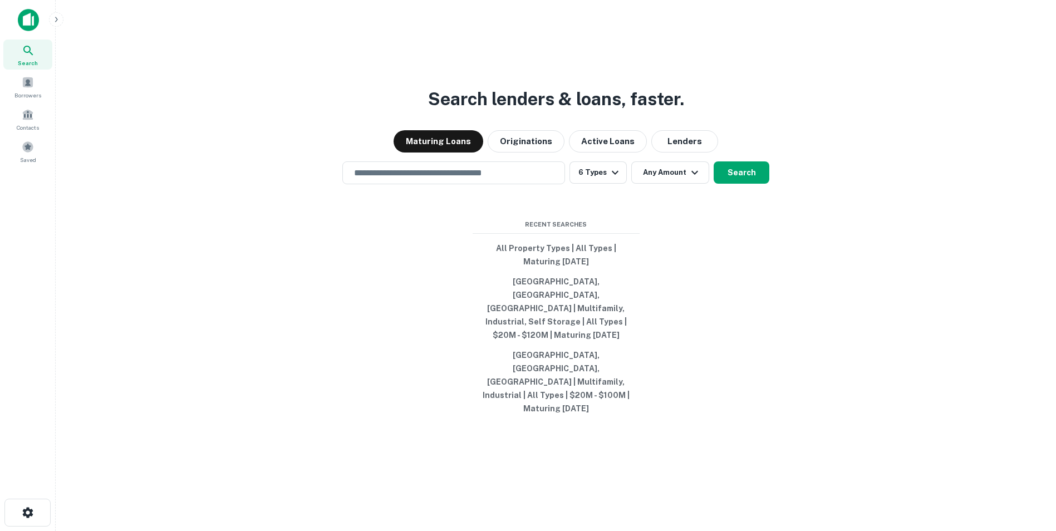
click at [691, 179] on icon "button" at bounding box center [694, 172] width 13 height 13
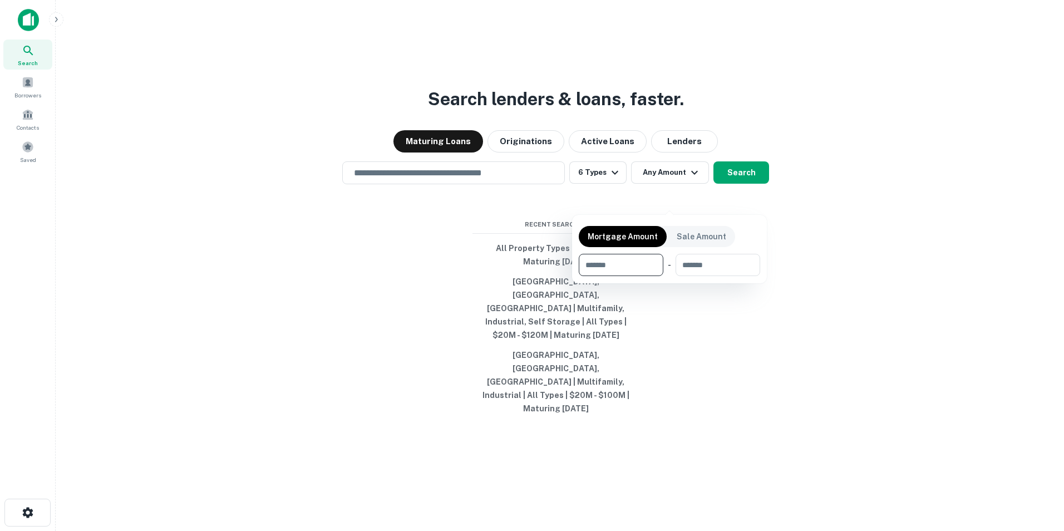
click at [650, 256] on input "number" at bounding box center [617, 265] width 77 height 22
type input "********"
type input "*********"
click at [732, 313] on div at bounding box center [532, 265] width 1064 height 531
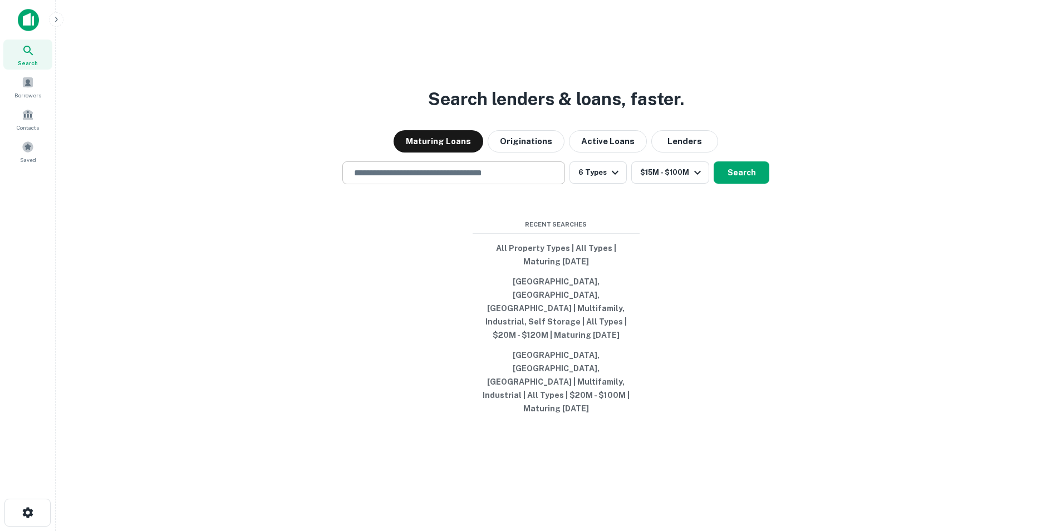
click at [436, 184] on div "​" at bounding box center [453, 172] width 223 height 23
click at [410, 179] on input "text" at bounding box center [453, 172] width 213 height 13
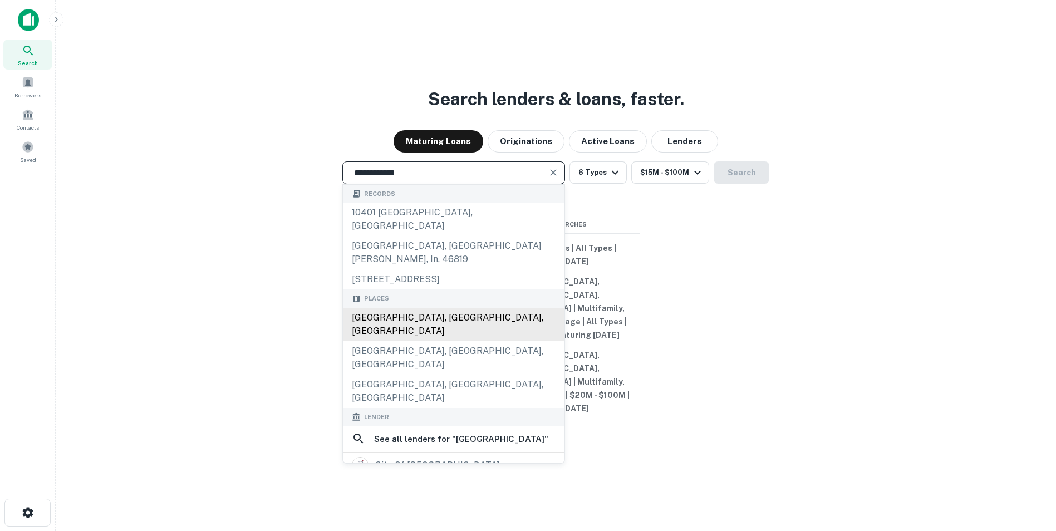
click at [443, 320] on div "[GEOGRAPHIC_DATA], [GEOGRAPHIC_DATA], [GEOGRAPHIC_DATA]" at bounding box center [453, 324] width 221 height 33
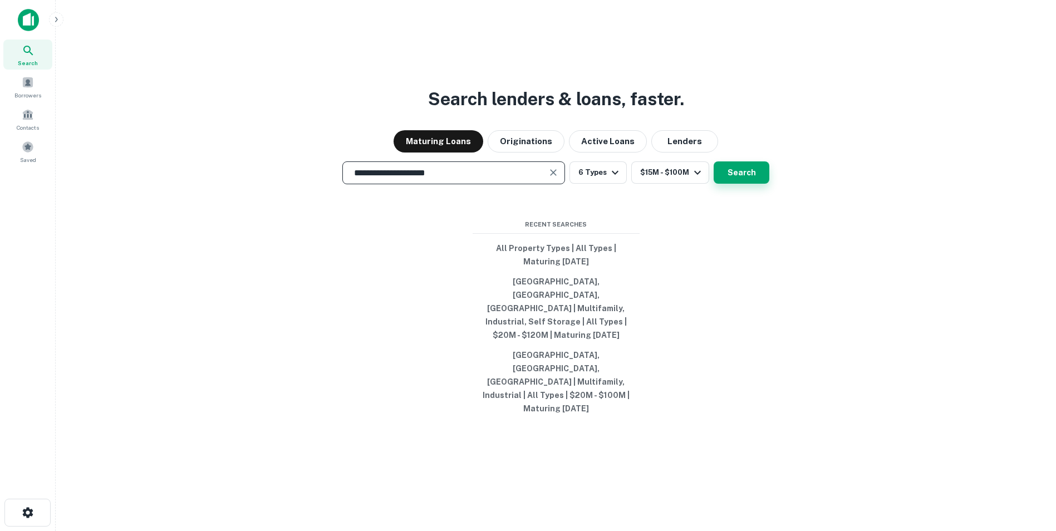
type input "**********"
click at [748, 184] on button "Search" at bounding box center [741, 172] width 56 height 22
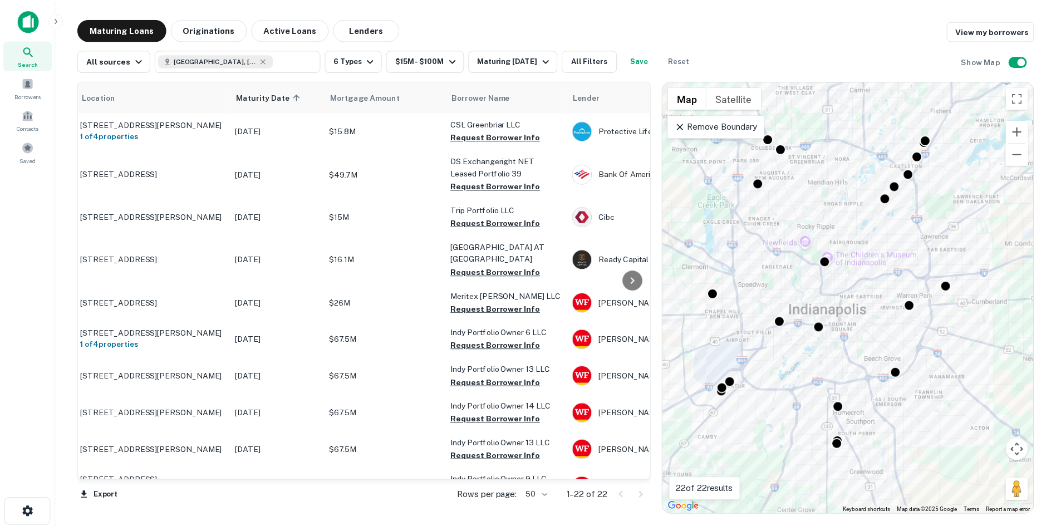
scroll to position [0, 23]
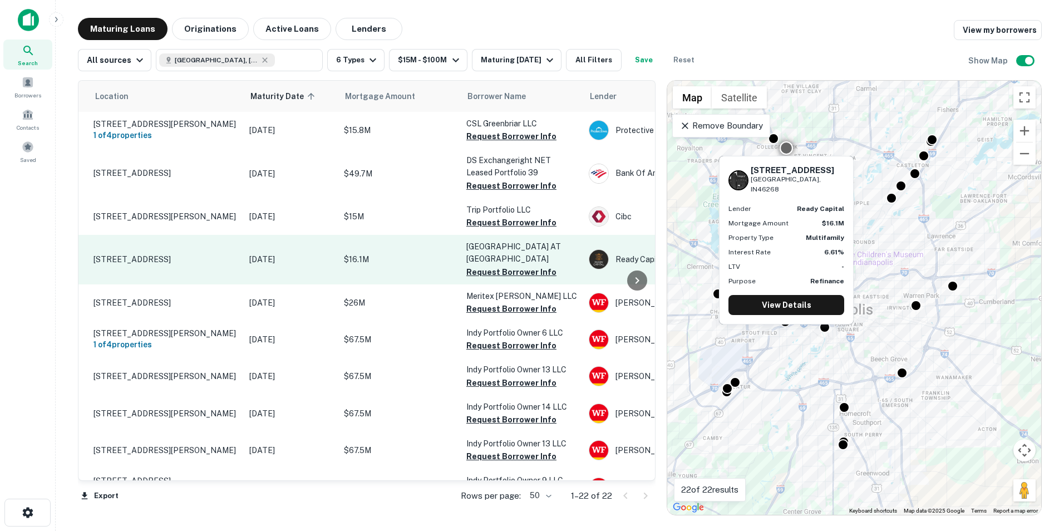
click at [277, 254] on p "Jan 09, 2026" at bounding box center [290, 259] width 83 height 12
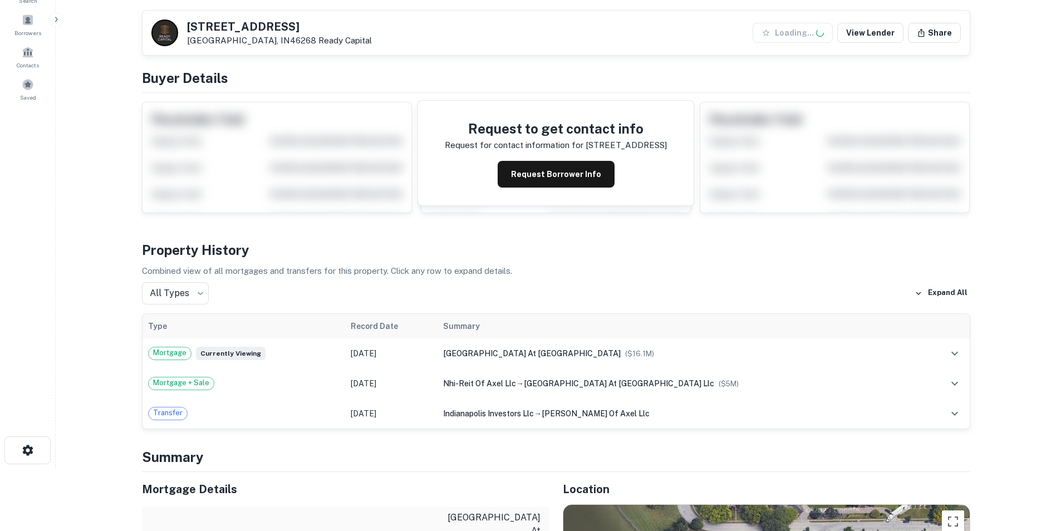
scroll to position [278, 0]
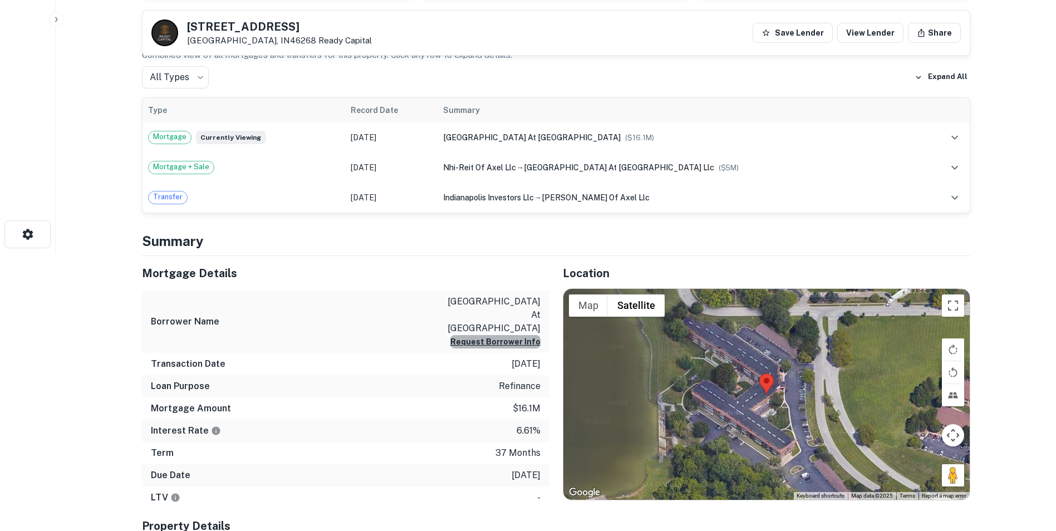
click at [504, 335] on button "Request Borrower Info" at bounding box center [495, 341] width 90 height 13
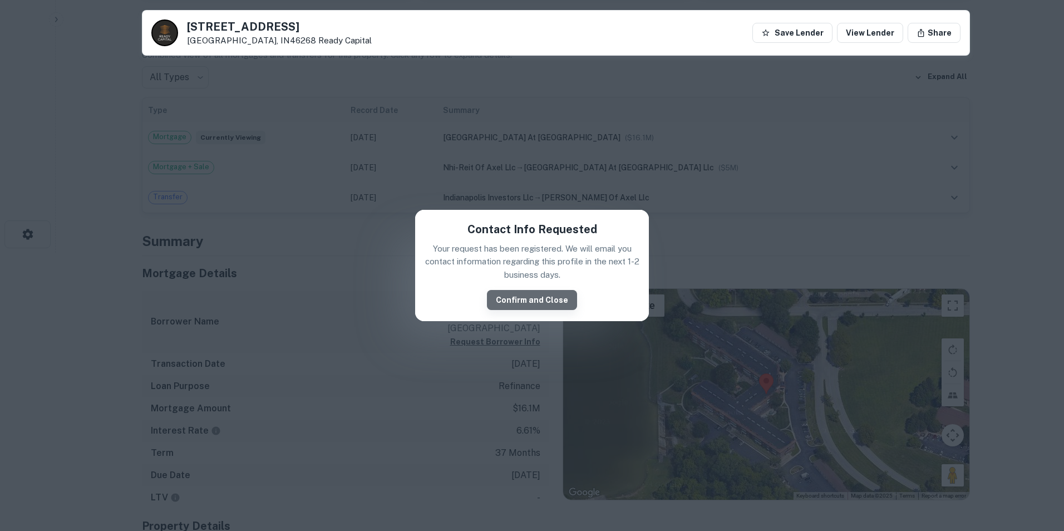
click at [536, 300] on button "Confirm and Close" at bounding box center [532, 300] width 90 height 20
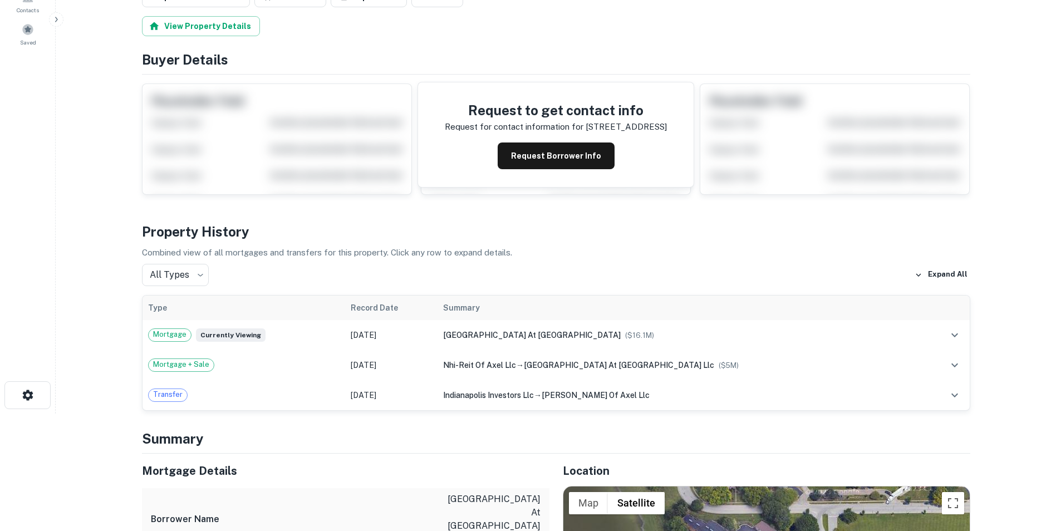
scroll to position [0, 0]
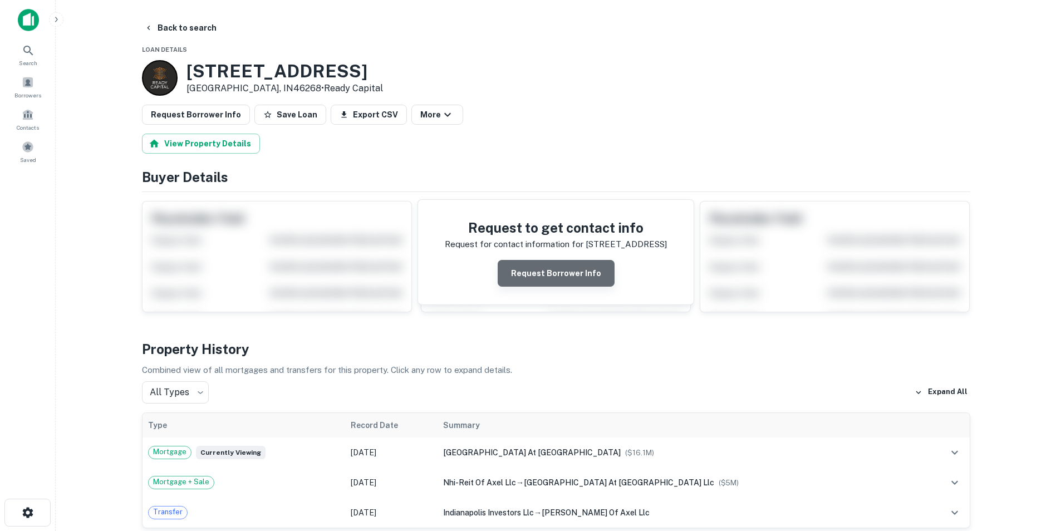
click at [582, 267] on button "Request Borrower Info" at bounding box center [555, 273] width 117 height 27
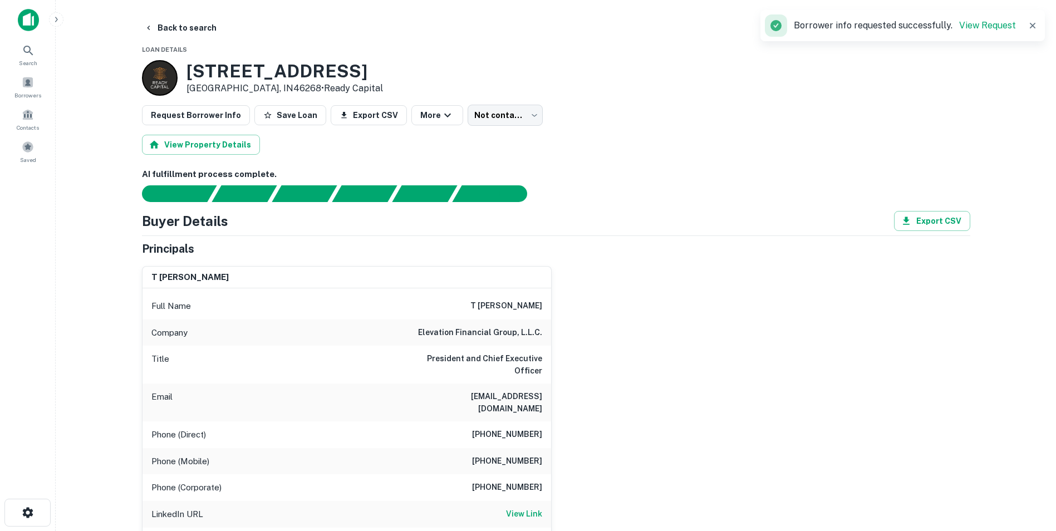
click at [189, 18] on button "Back to search" at bounding box center [180, 28] width 81 height 20
click at [189, 27] on button "Back to search" at bounding box center [180, 28] width 81 height 20
click at [198, 21] on button "Back to search" at bounding box center [180, 28] width 81 height 20
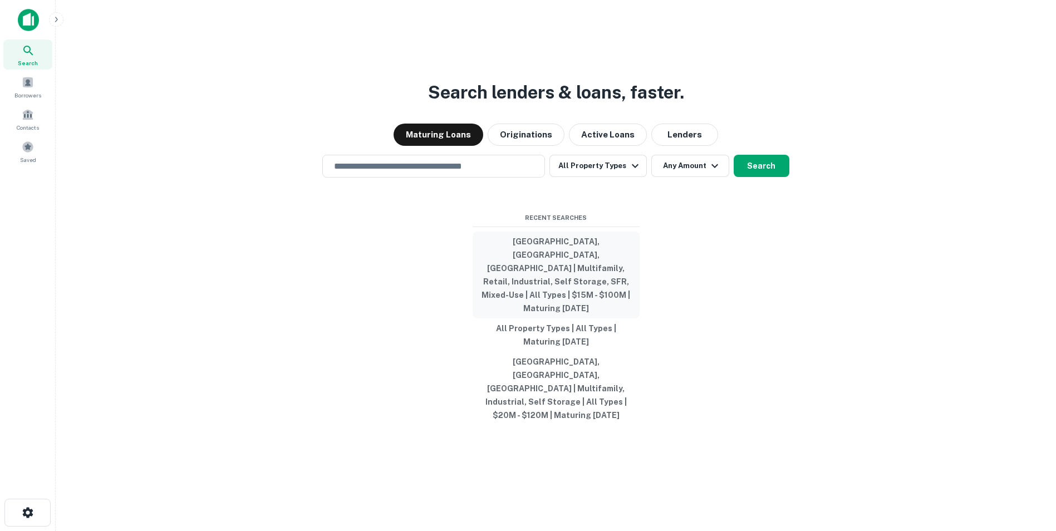
click at [535, 278] on button "[GEOGRAPHIC_DATA], [GEOGRAPHIC_DATA], [GEOGRAPHIC_DATA] | Multifamily, Retail, …" at bounding box center [555, 274] width 167 height 87
type input "**********"
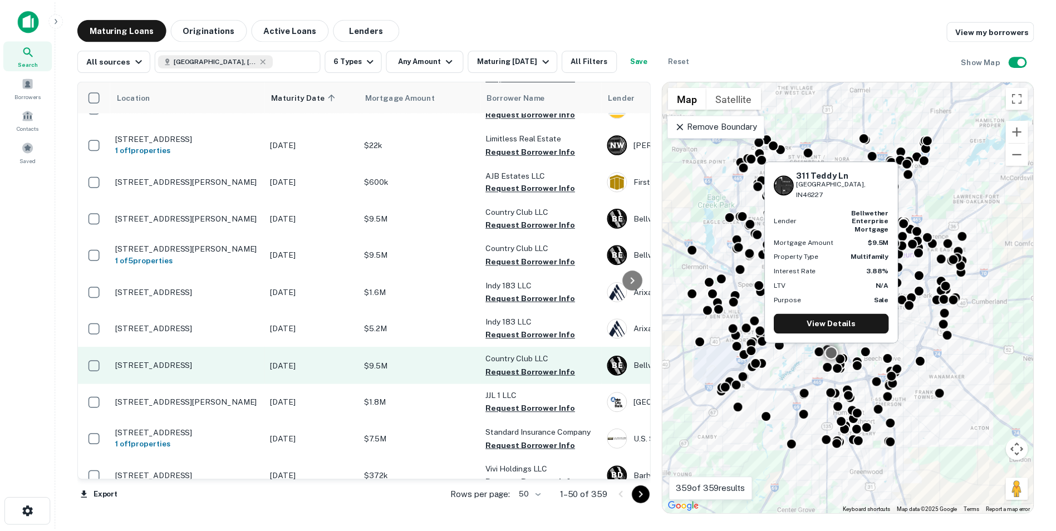
scroll to position [1168, 0]
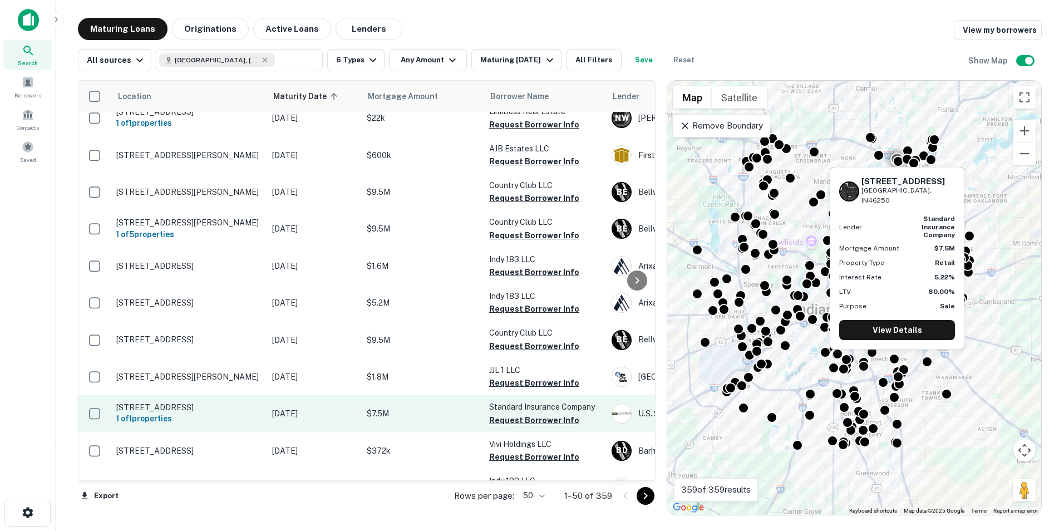
click at [241, 402] on p "[STREET_ADDRESS]" at bounding box center [188, 407] width 145 height 10
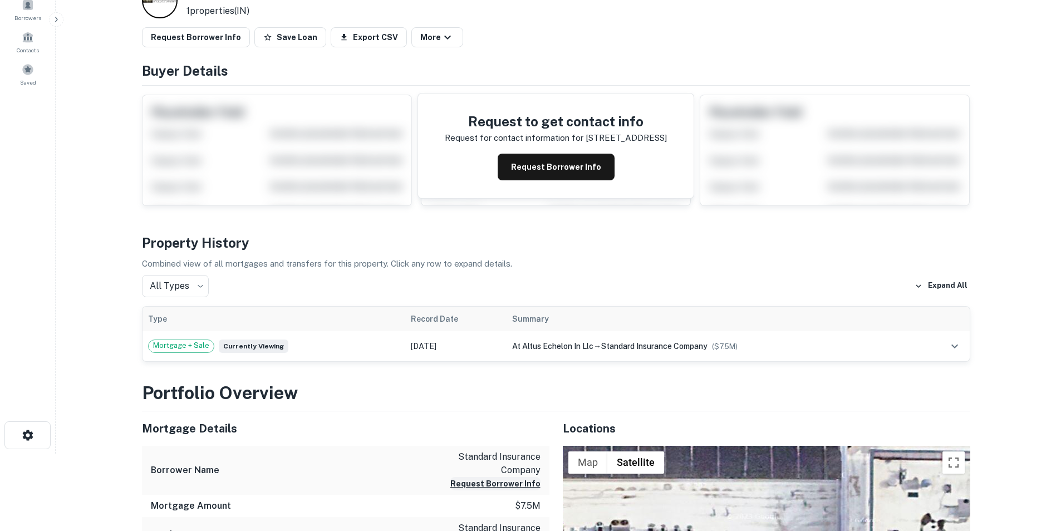
scroll to position [56, 0]
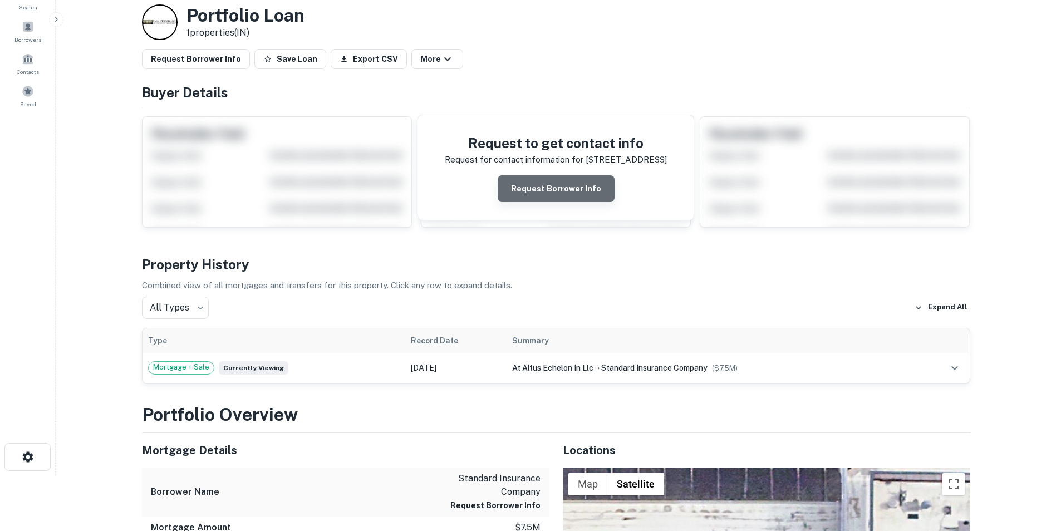
click at [565, 187] on button "Request Borrower Info" at bounding box center [555, 188] width 117 height 27
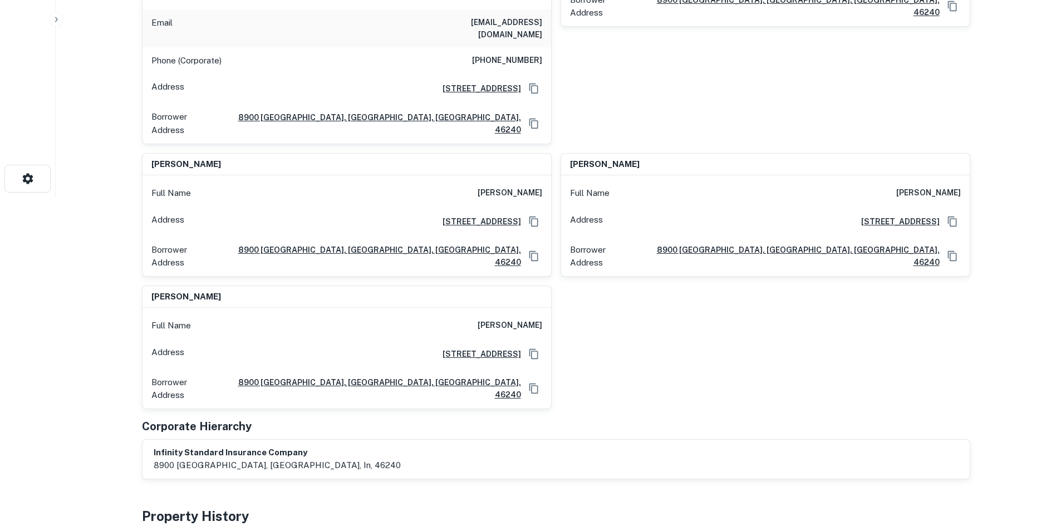
scroll to position [0, 0]
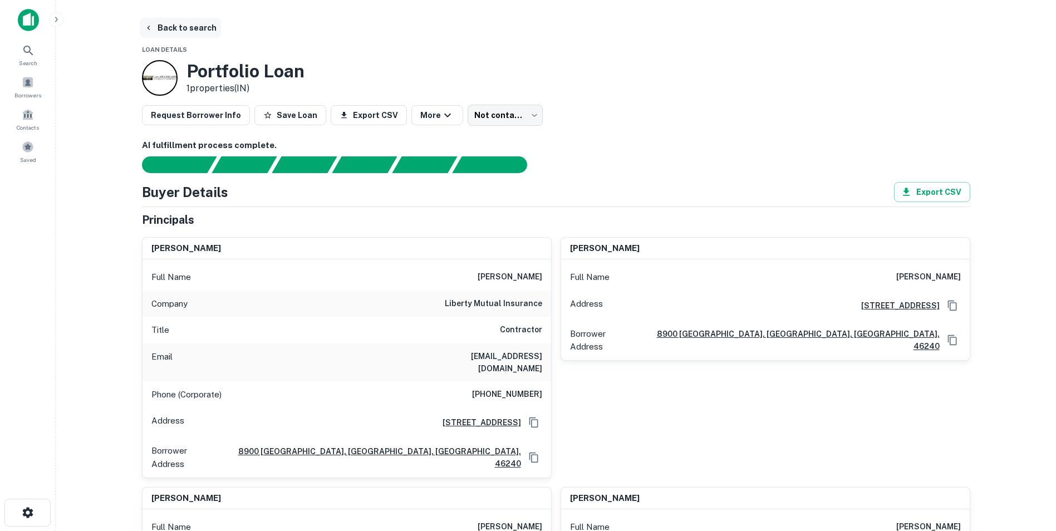
click at [179, 24] on button "Back to search" at bounding box center [180, 28] width 81 height 20
click at [668, 105] on div "Request Borrower Info Save Loan Export CSV More Not contacted **** ​" at bounding box center [556, 115] width 828 height 21
click at [194, 27] on button "Back to search" at bounding box center [180, 28] width 81 height 20
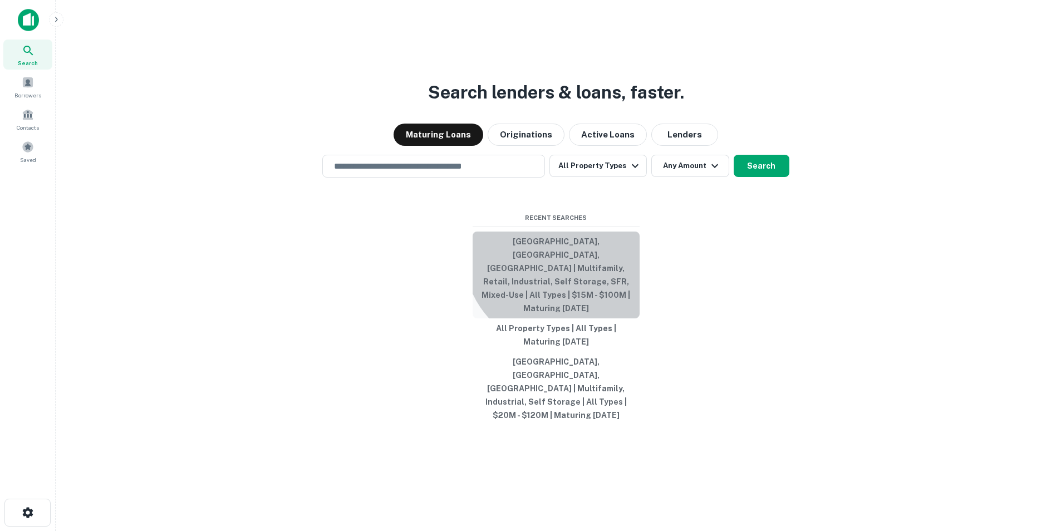
click at [563, 278] on button "[GEOGRAPHIC_DATA], [GEOGRAPHIC_DATA], [GEOGRAPHIC_DATA] | Multifamily, Retail, …" at bounding box center [555, 274] width 167 height 87
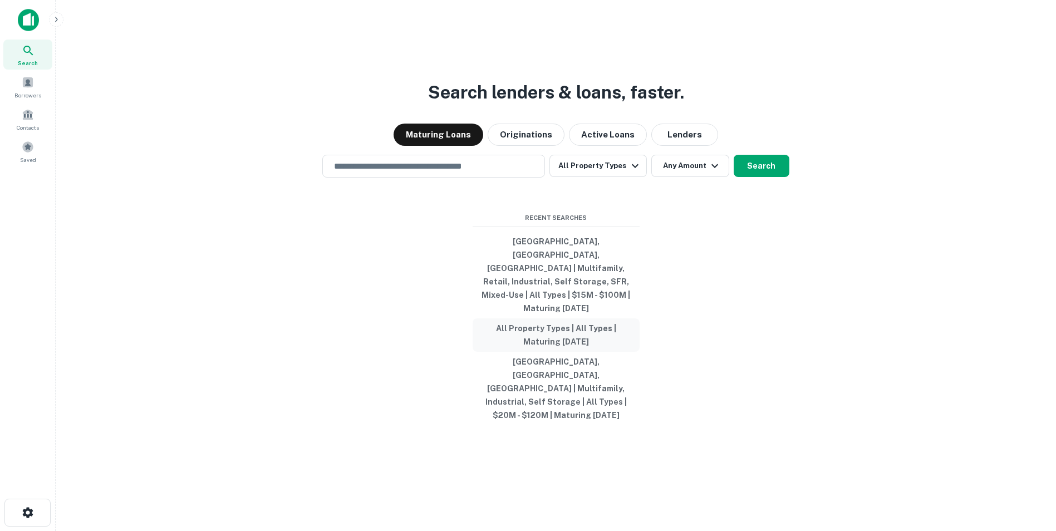
type input "**********"
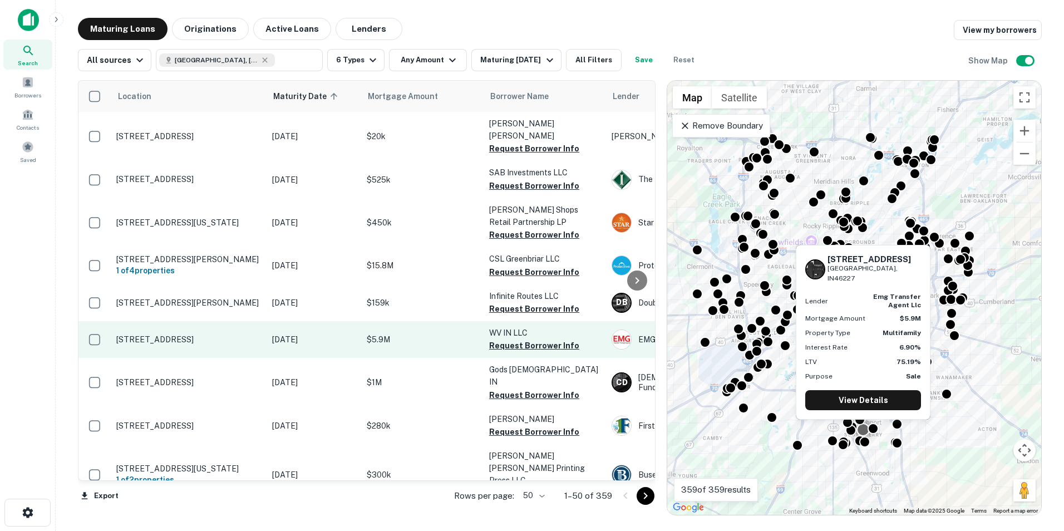
click at [134, 334] on p "[STREET_ADDRESS]" at bounding box center [188, 339] width 145 height 10
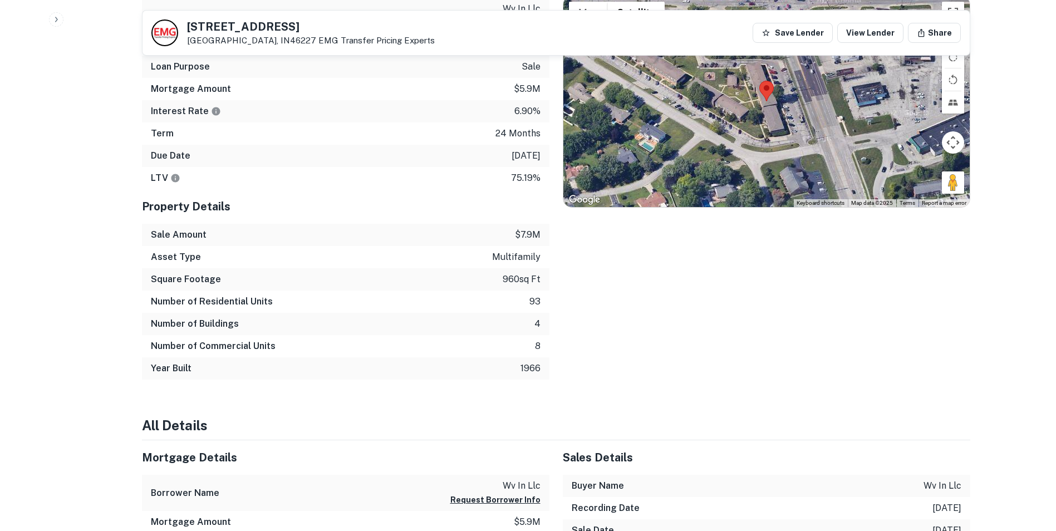
scroll to position [668, 0]
